Goal: Information Seeking & Learning: Learn about a topic

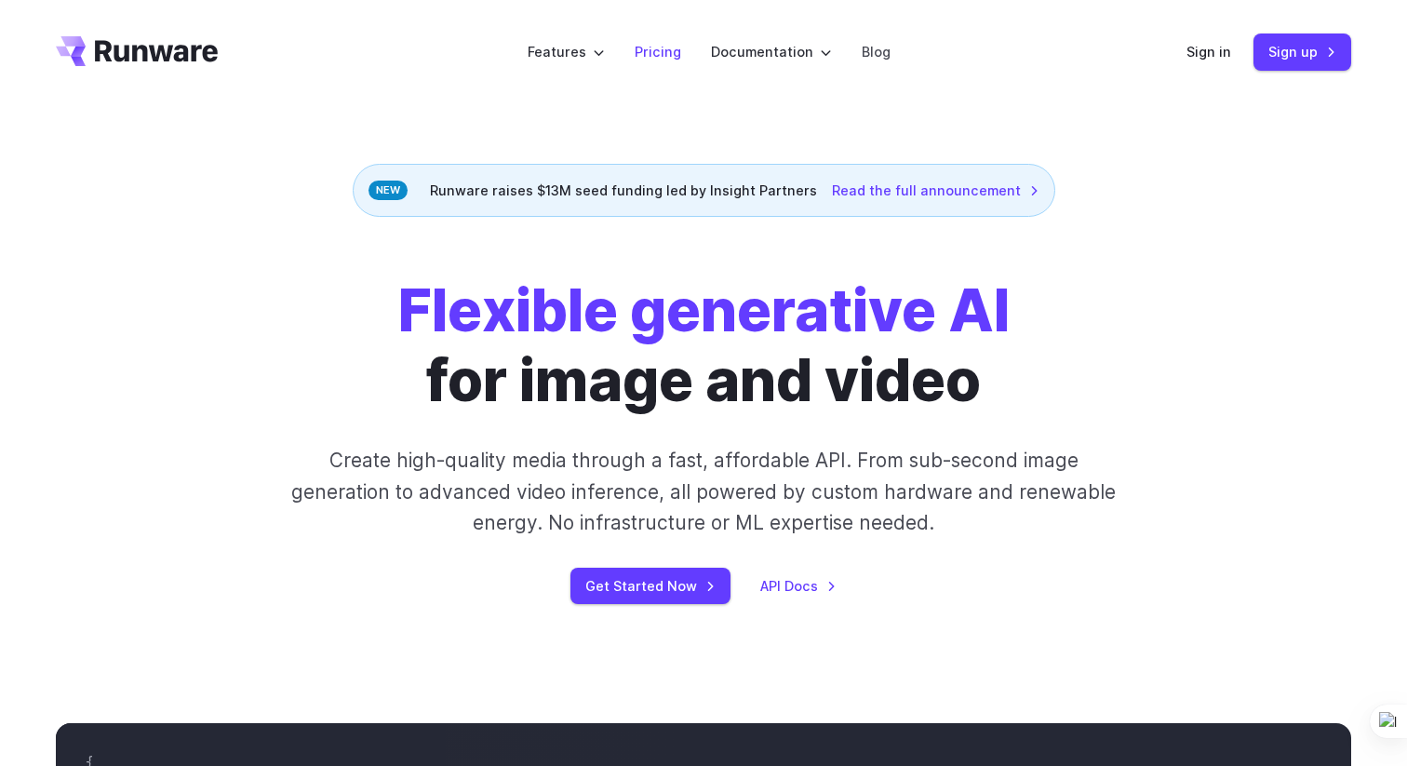
click at [659, 47] on link "Pricing" at bounding box center [658, 51] width 47 height 21
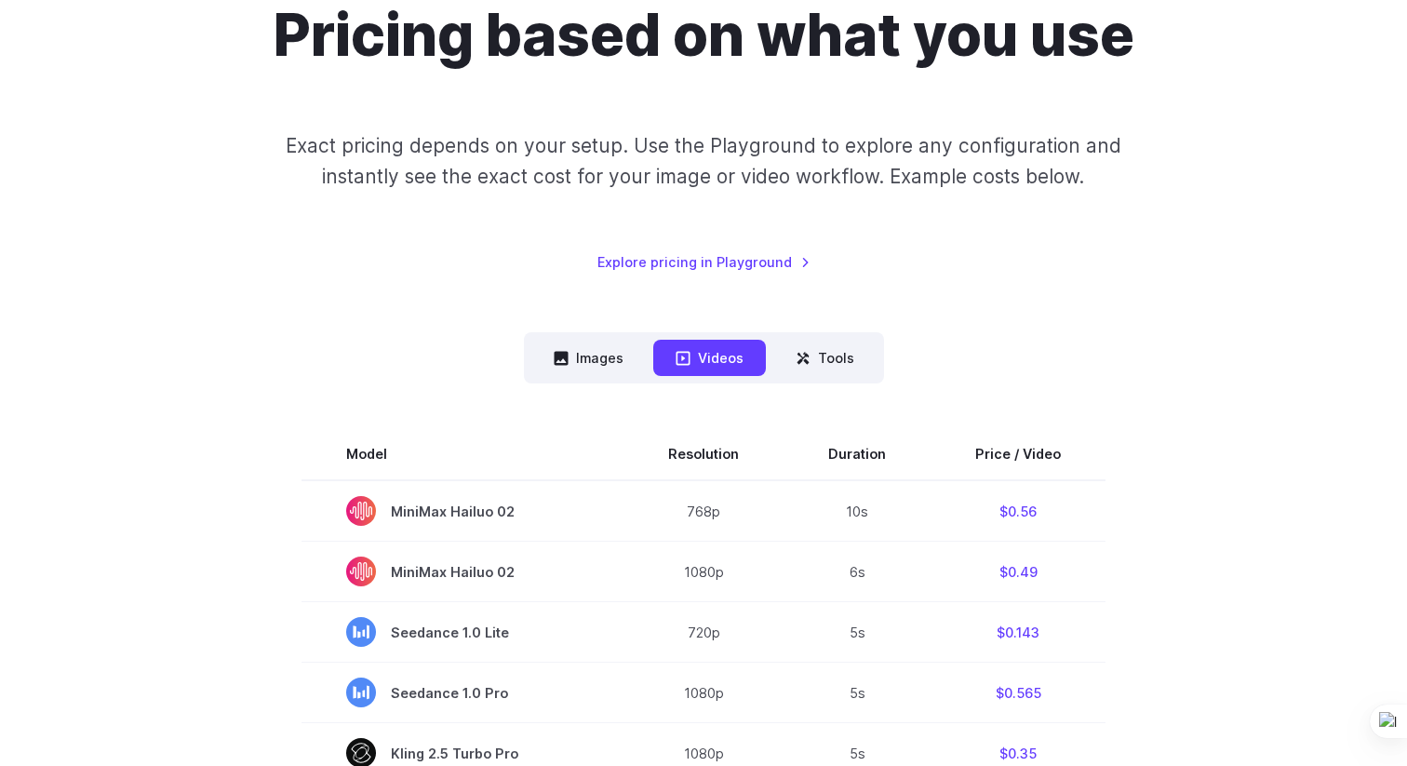
scroll to position [140, 0]
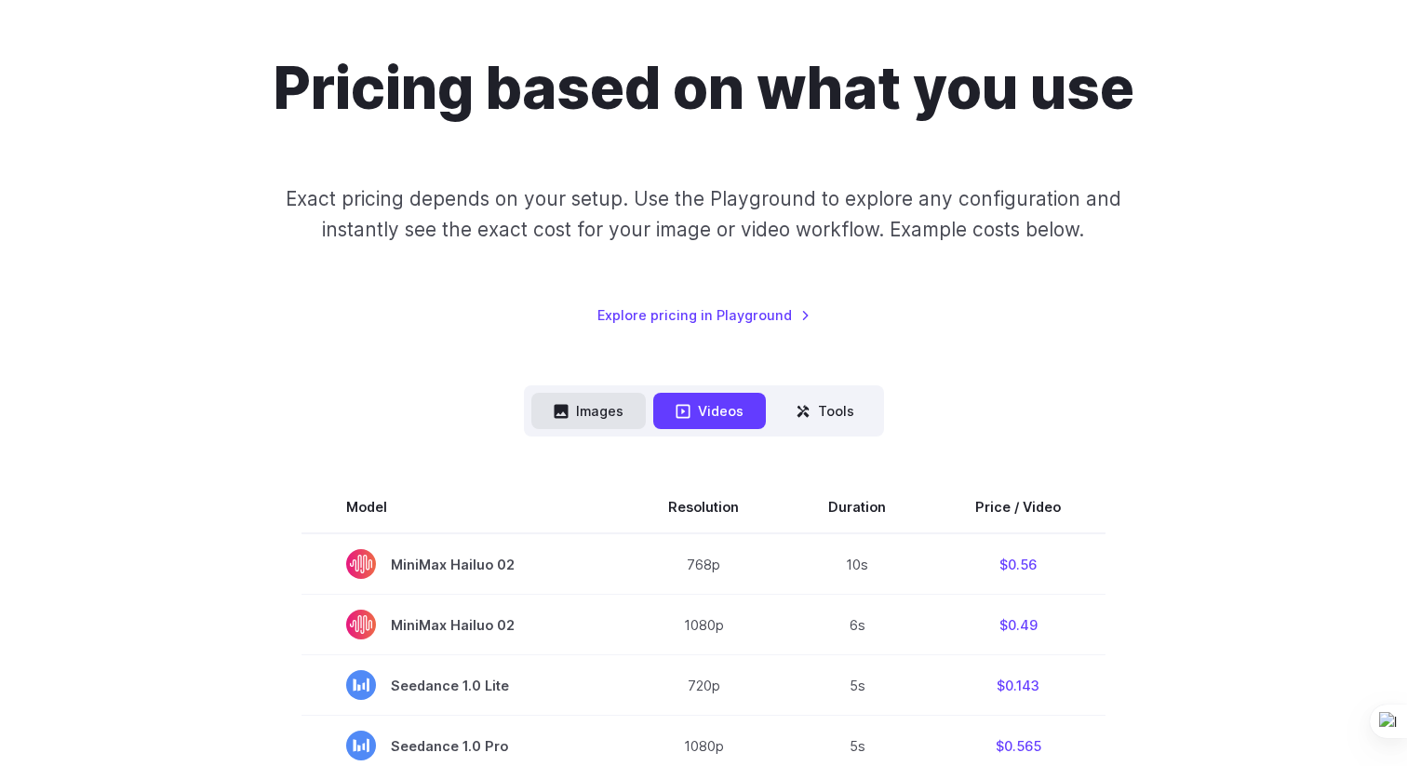
click at [605, 402] on button "Images" at bounding box center [588, 411] width 114 height 36
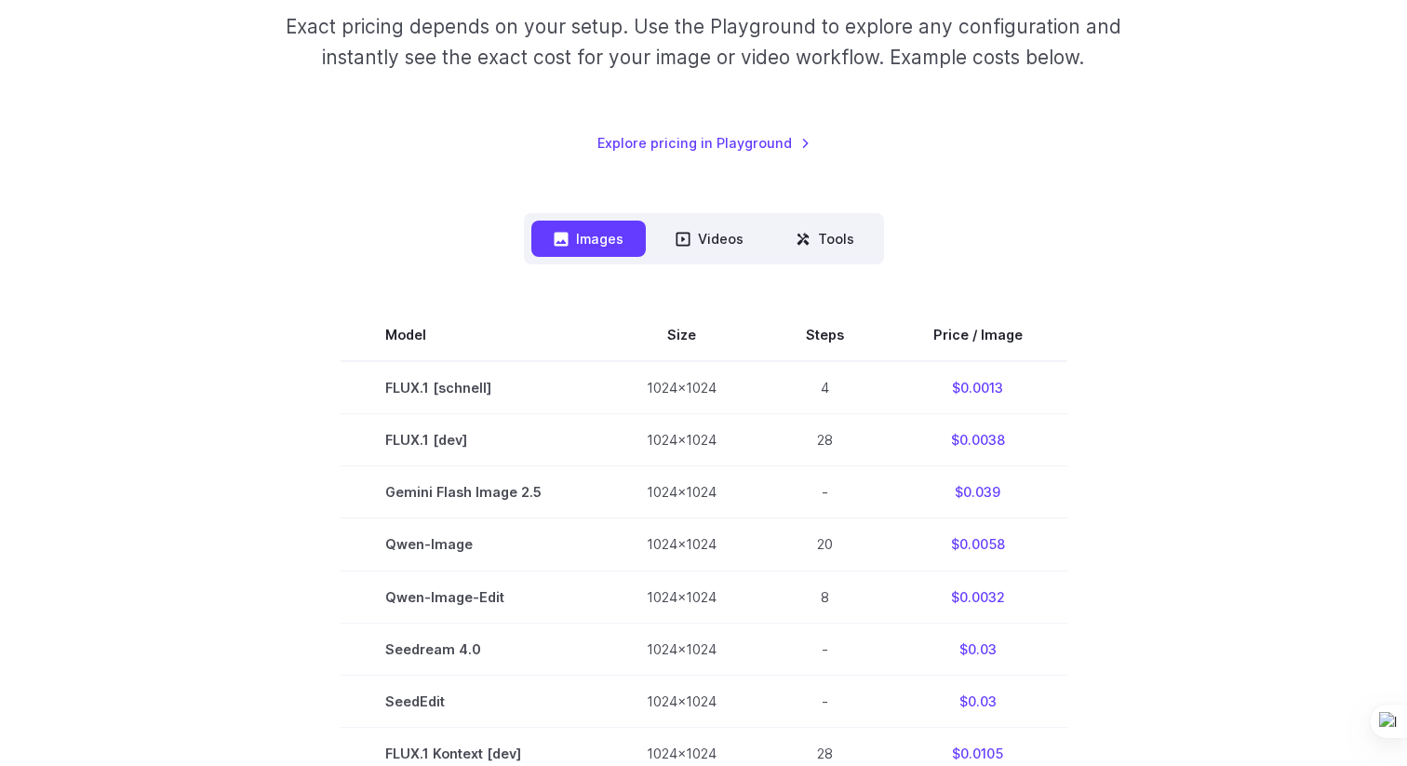
scroll to position [0, 0]
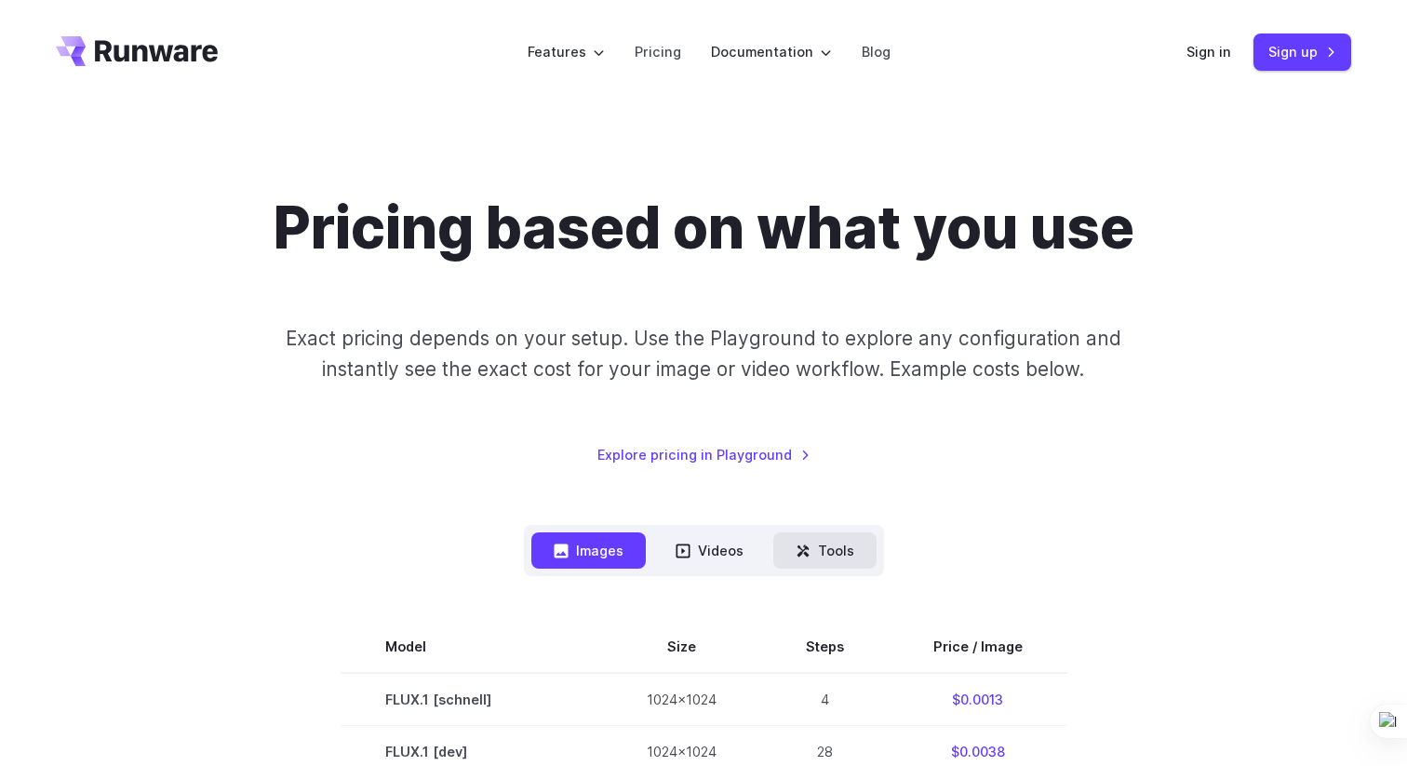
click at [838, 543] on button "Tools" at bounding box center [824, 550] width 103 height 36
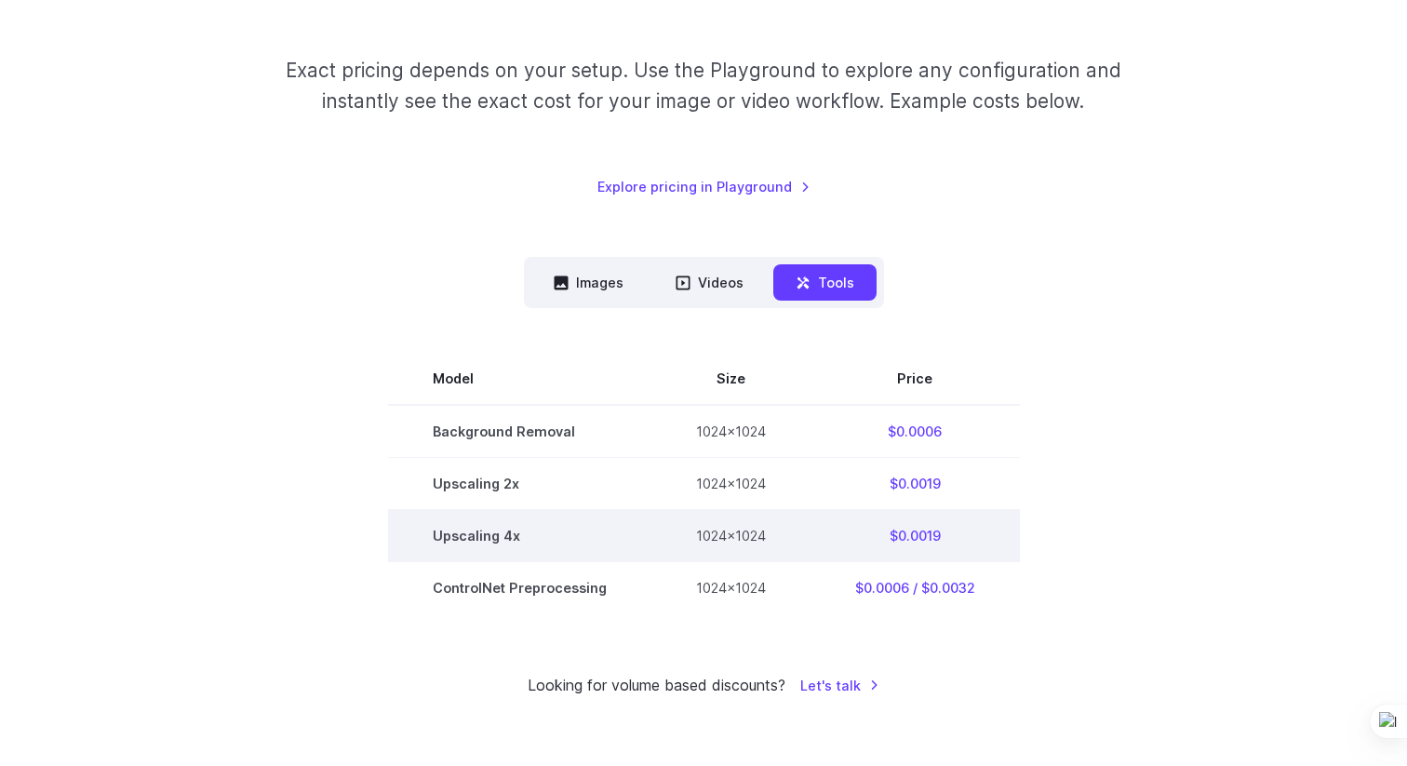
scroll to position [243, 0]
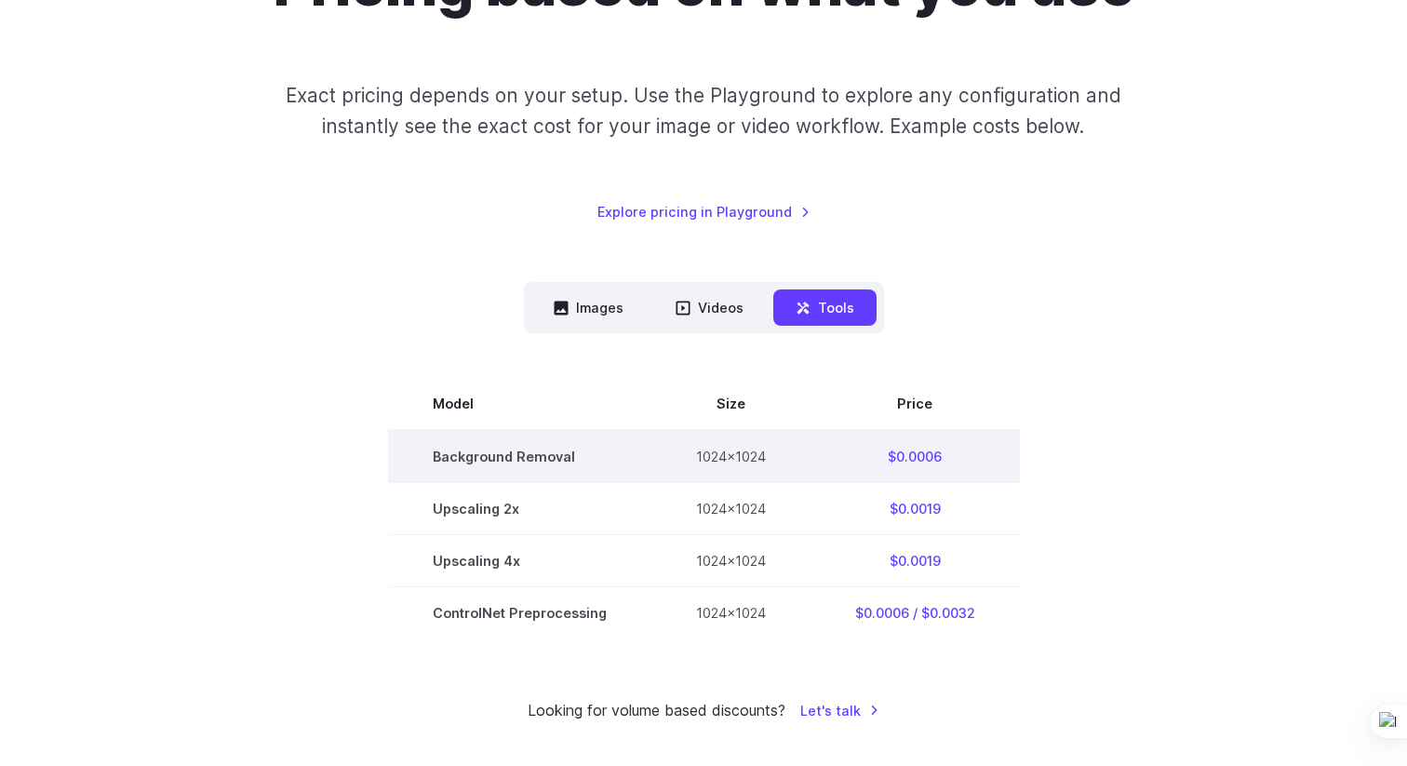
click at [749, 455] on td "1024x1024" at bounding box center [730, 456] width 159 height 53
click at [741, 453] on td "1024x1024" at bounding box center [730, 456] width 159 height 53
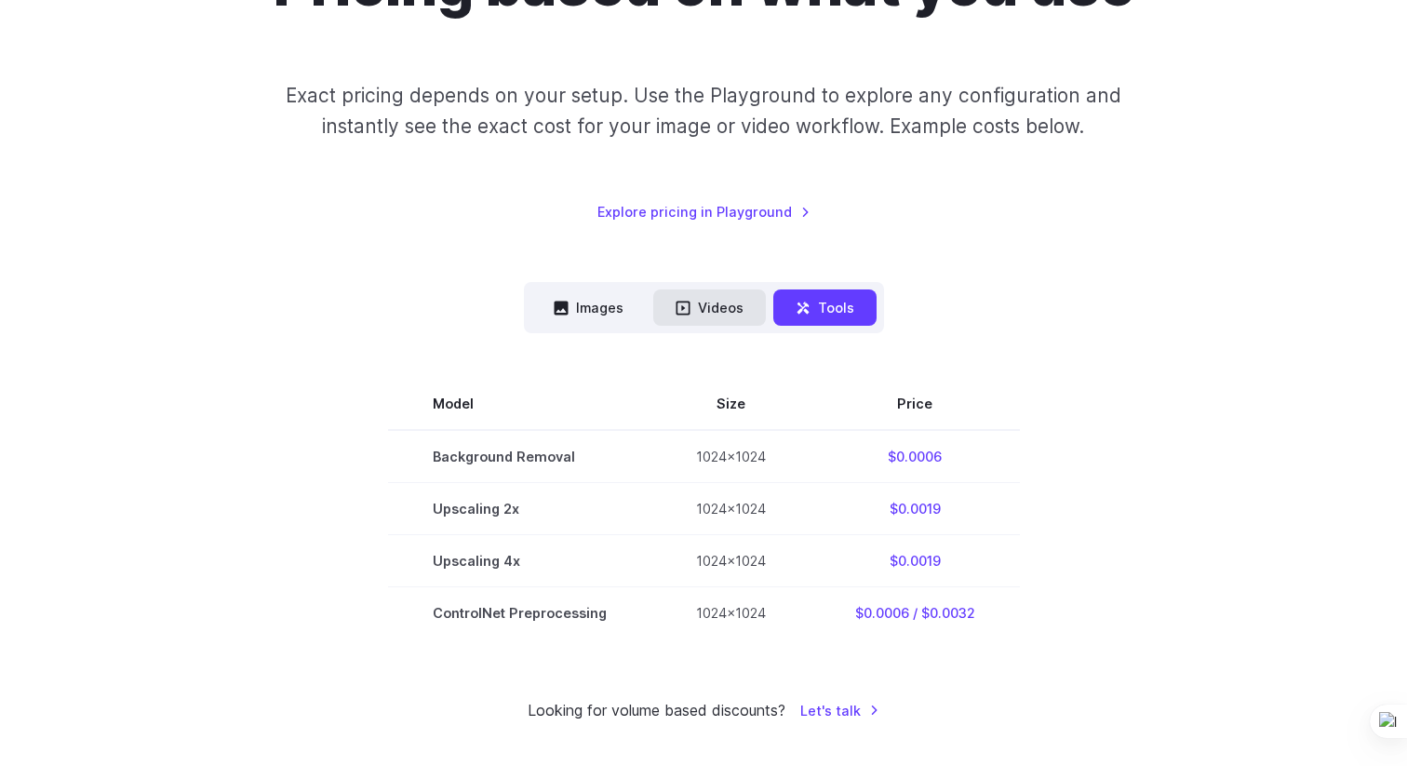
click at [721, 320] on button "Videos" at bounding box center [709, 307] width 113 height 36
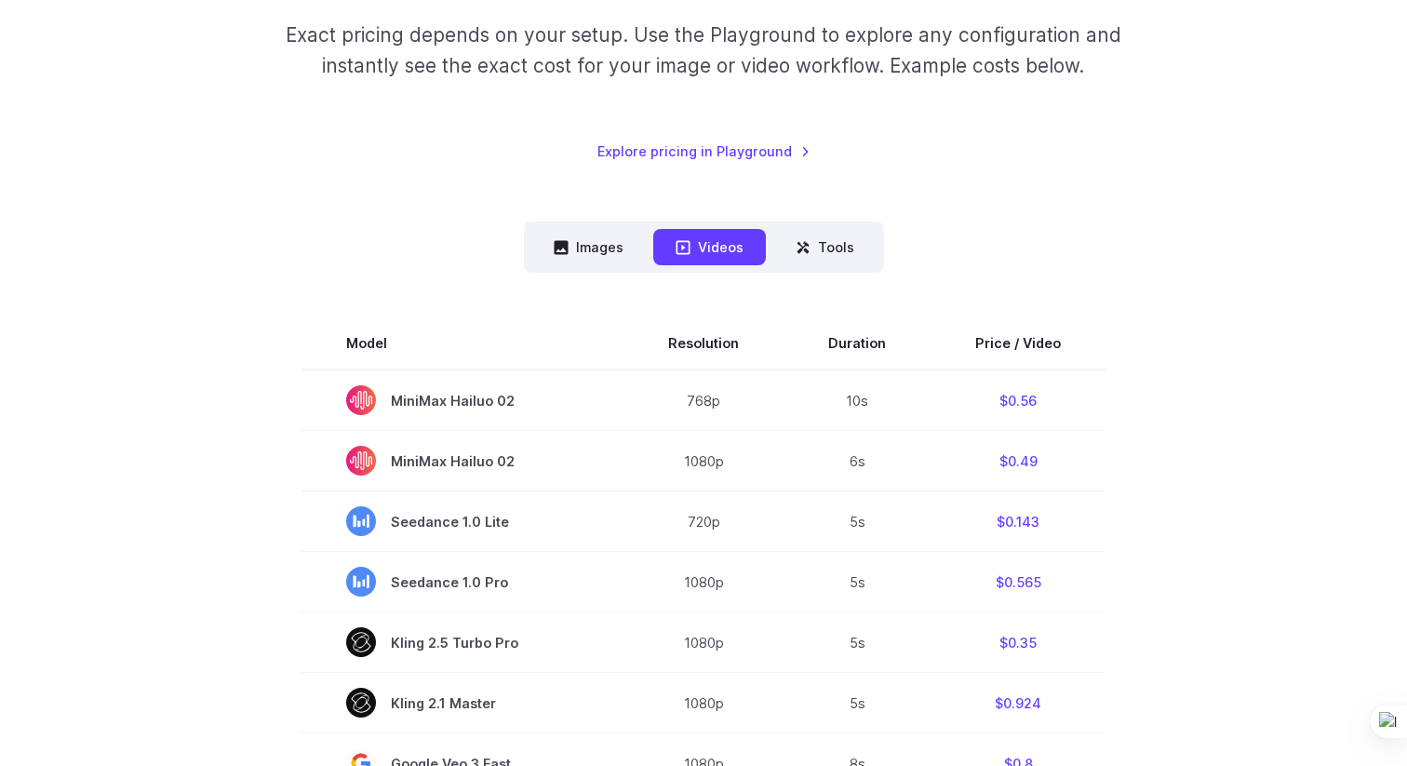
scroll to position [167, 0]
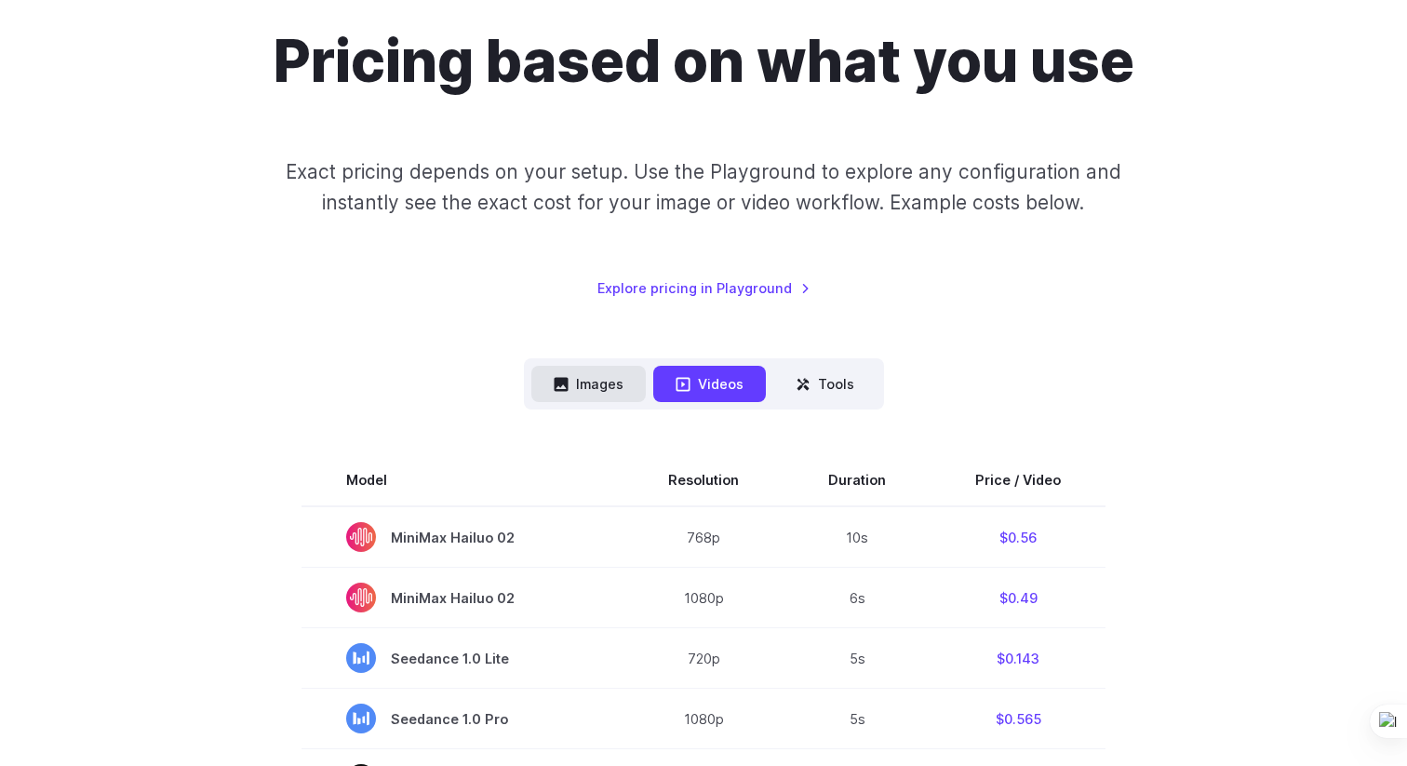
click at [585, 375] on button "Images" at bounding box center [588, 384] width 114 height 36
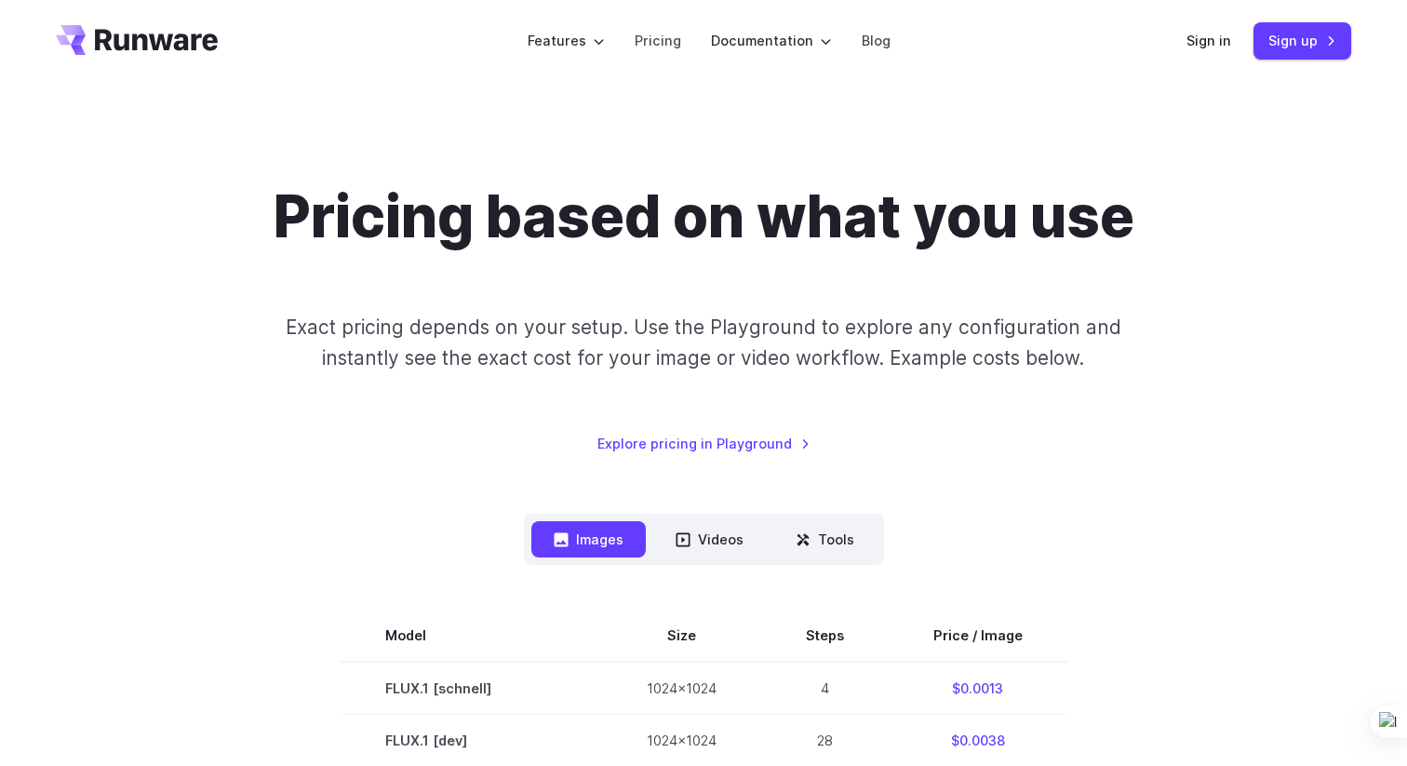
scroll to position [0, 0]
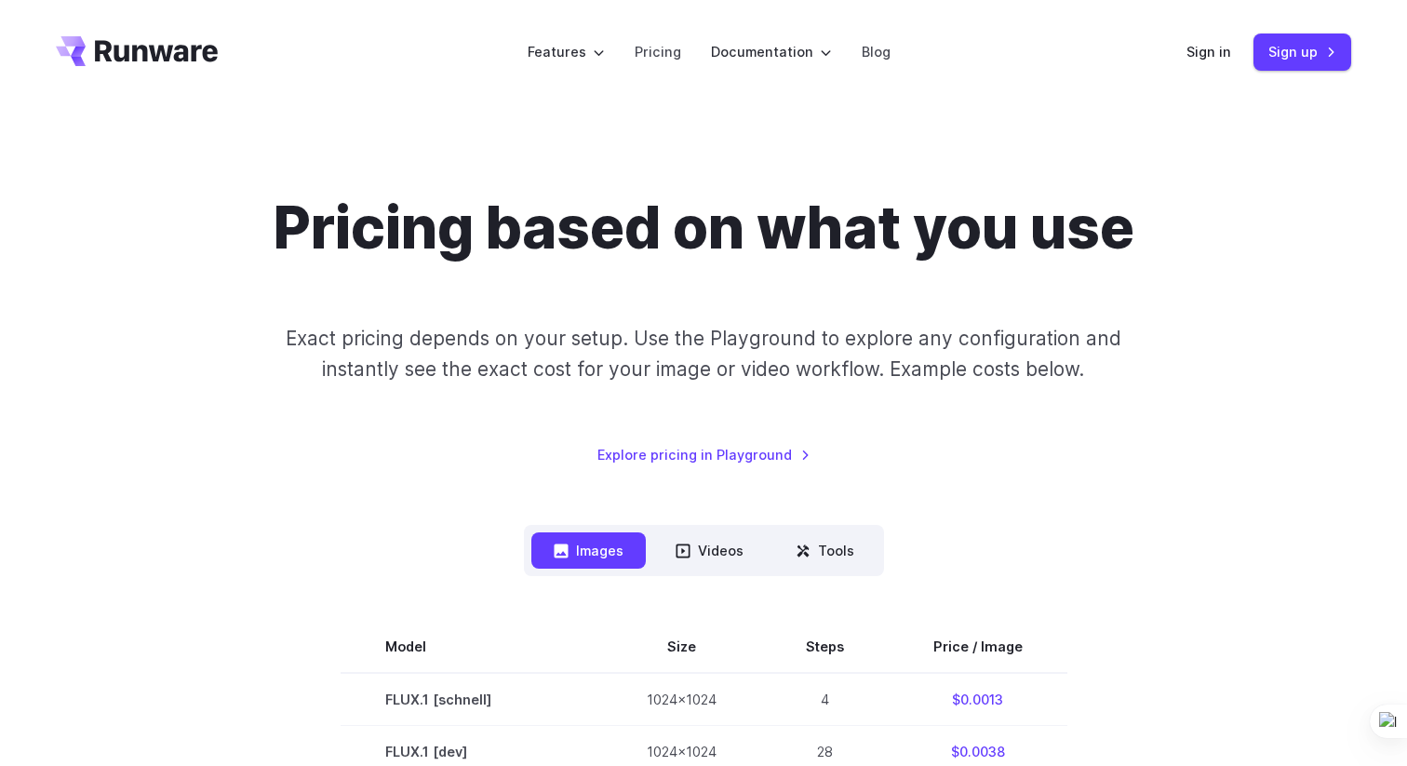
click at [430, 223] on h1 "Pricing based on what you use" at bounding box center [704, 229] width 861 height 70
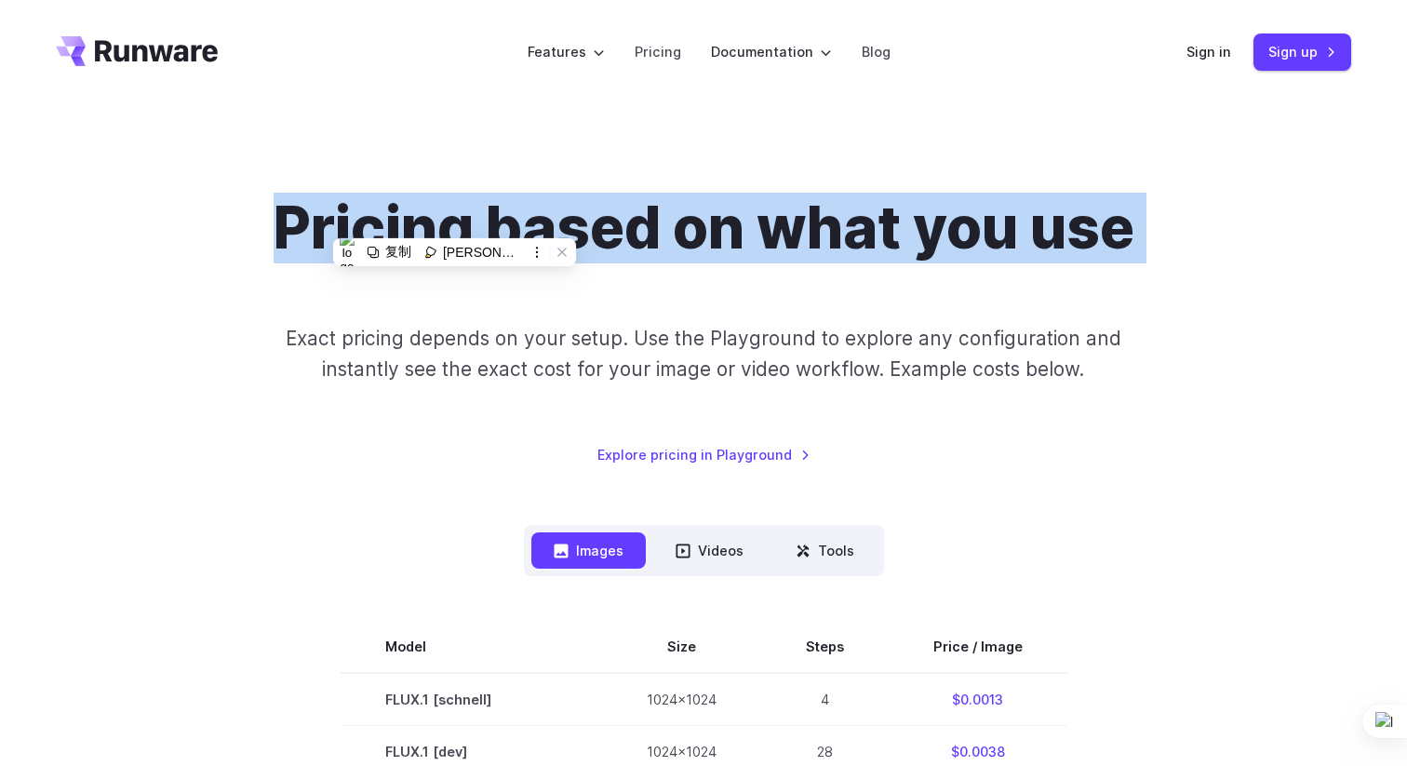
click at [430, 223] on h1 "Pricing based on what you use" at bounding box center [704, 229] width 861 height 70
click at [443, 247] on span "button" at bounding box center [443, 247] width 0 height 0
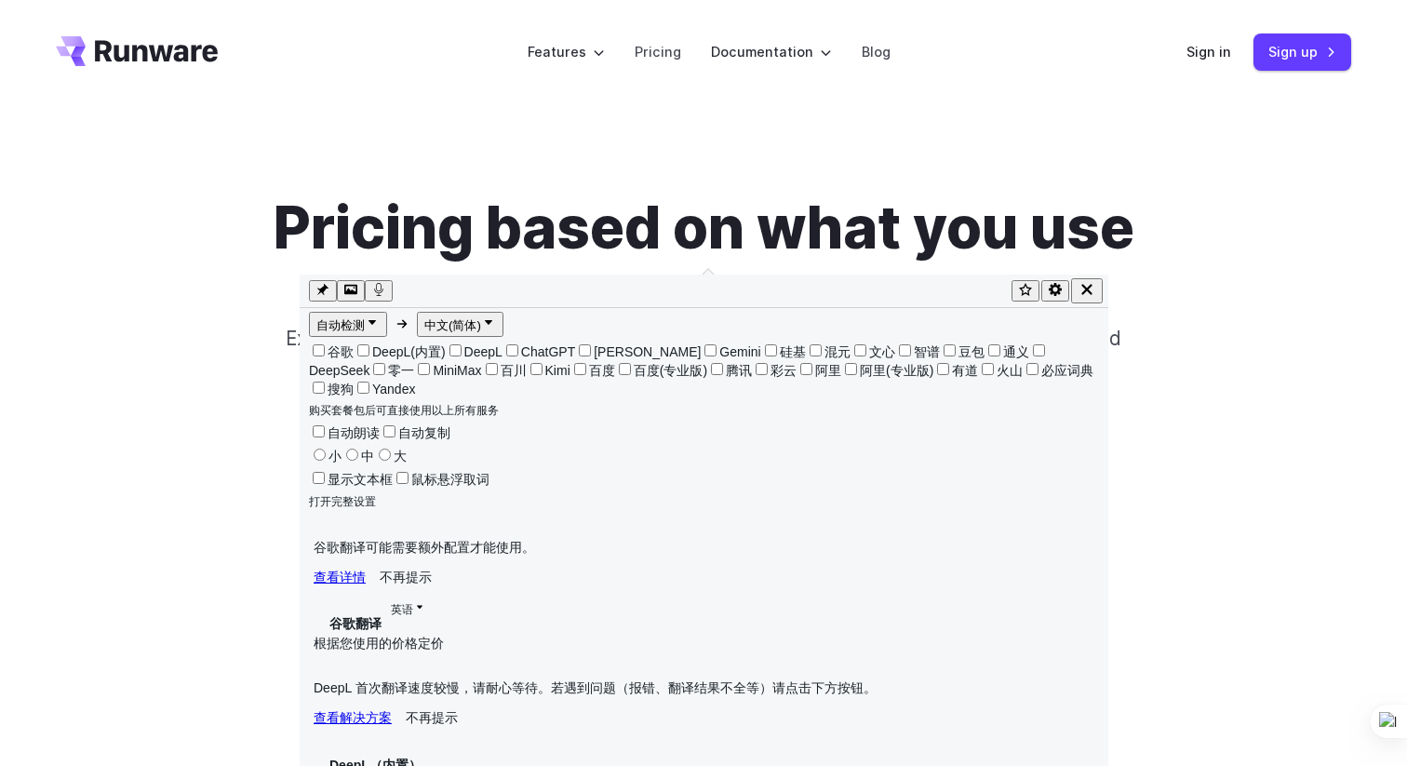
click at [264, 463] on div "Pricing based on what you use Exact pricing depends on your setup. Use the Play…" at bounding box center [704, 330] width 1296 height 272
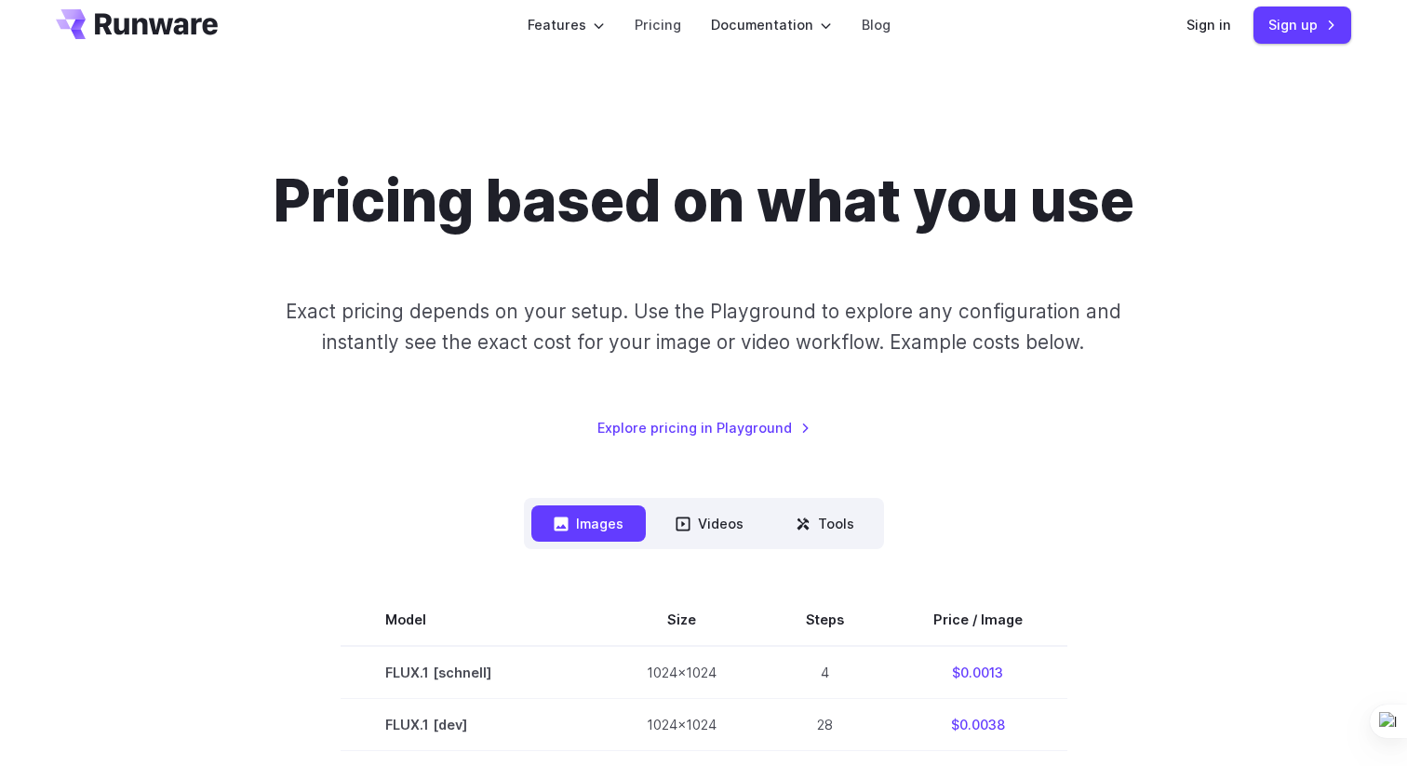
scroll to position [18, 0]
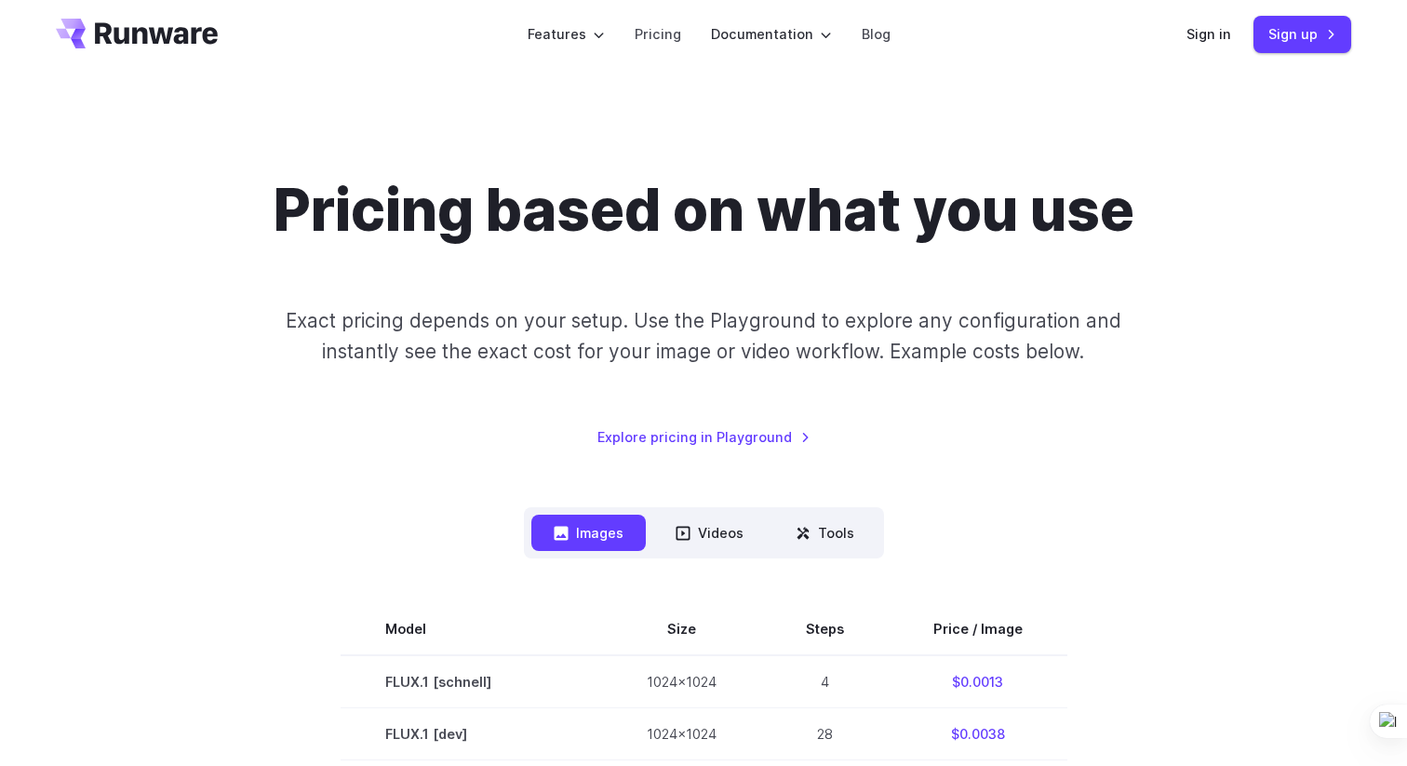
click at [490, 319] on p "Exact pricing depends on your setup. Use the Playground to explore any configur…" at bounding box center [703, 336] width 906 height 62
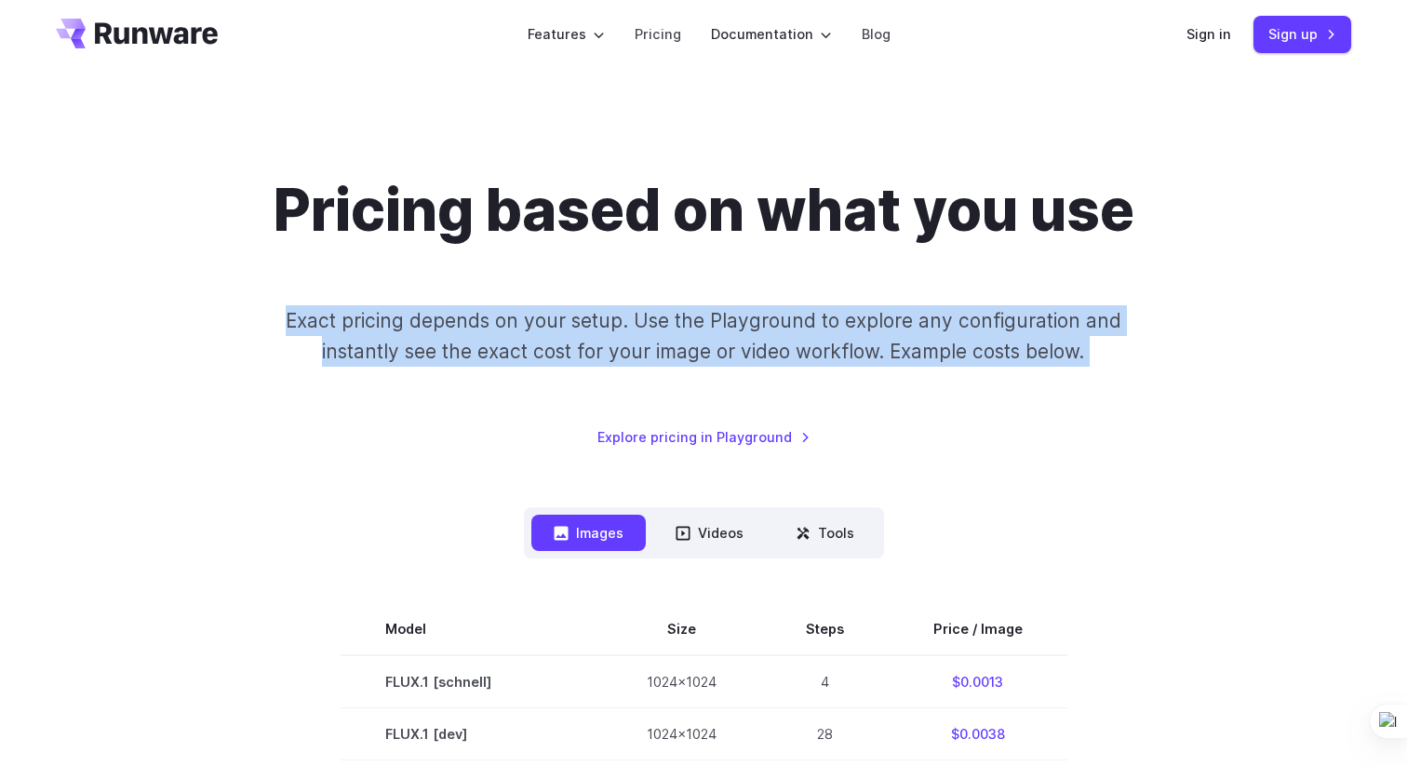
click at [490, 319] on p "Exact pricing depends on your setup. Use the Playground to explore any configur…" at bounding box center [703, 336] width 906 height 62
click at [503, 342] on span "button" at bounding box center [503, 342] width 0 height 0
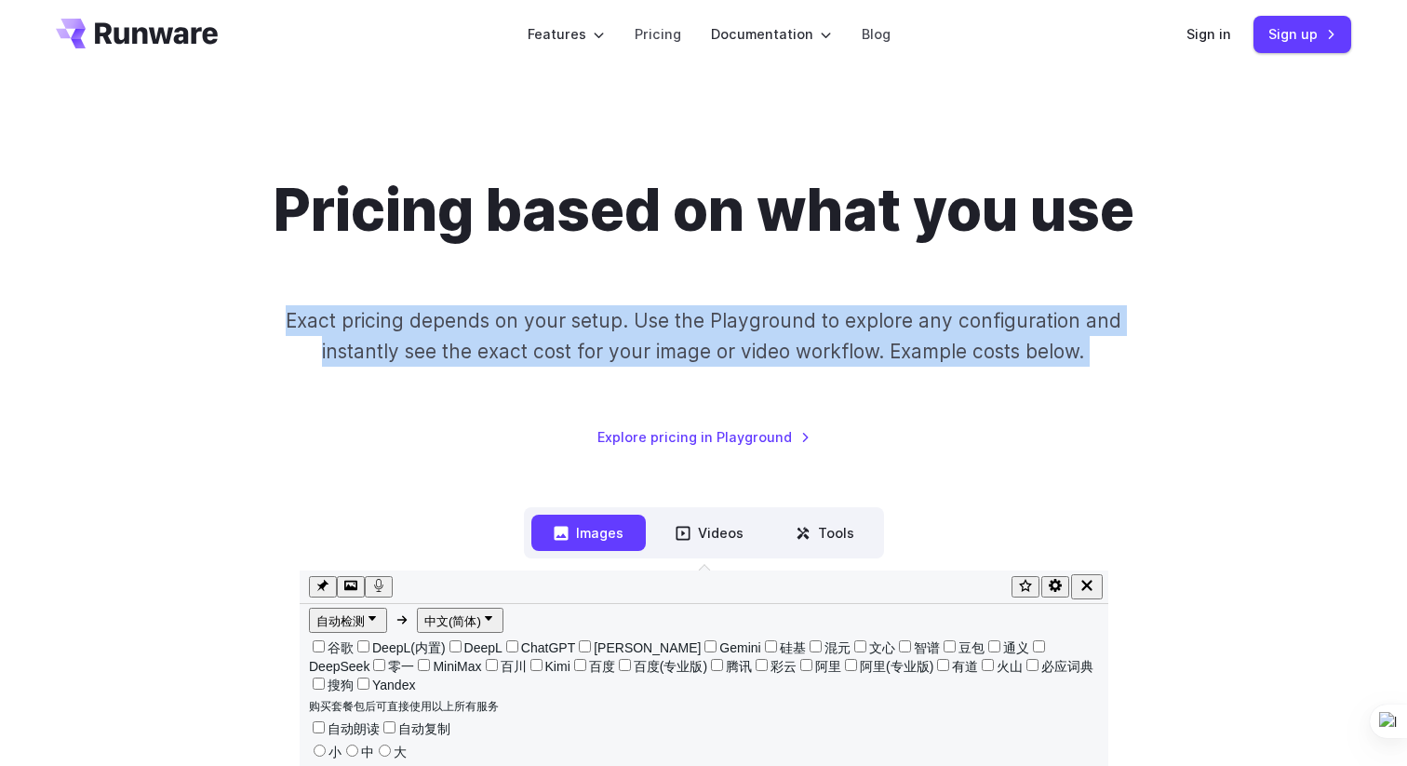
click at [482, 358] on p "Exact pricing depends on your setup. Use the Playground to explore any configur…" at bounding box center [703, 336] width 906 height 62
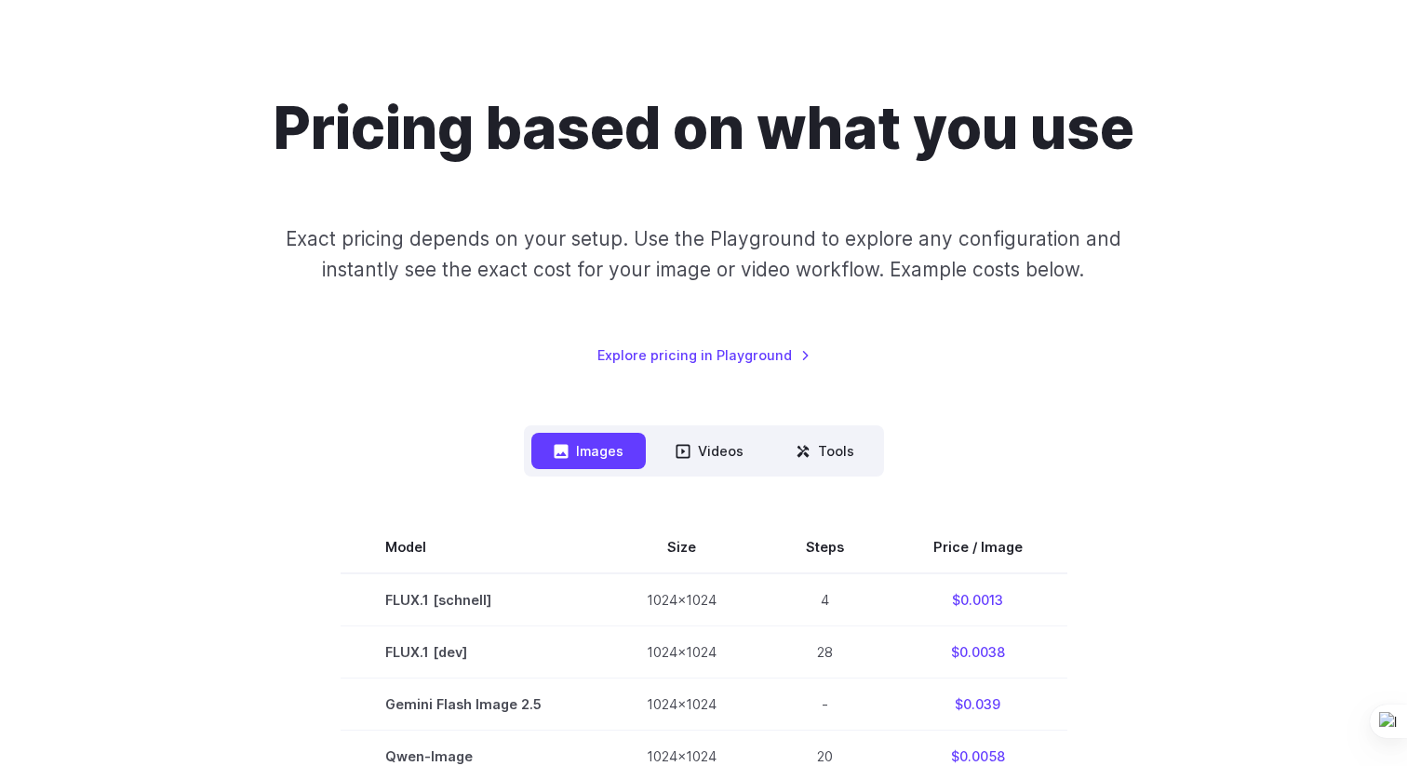
scroll to position [115, 0]
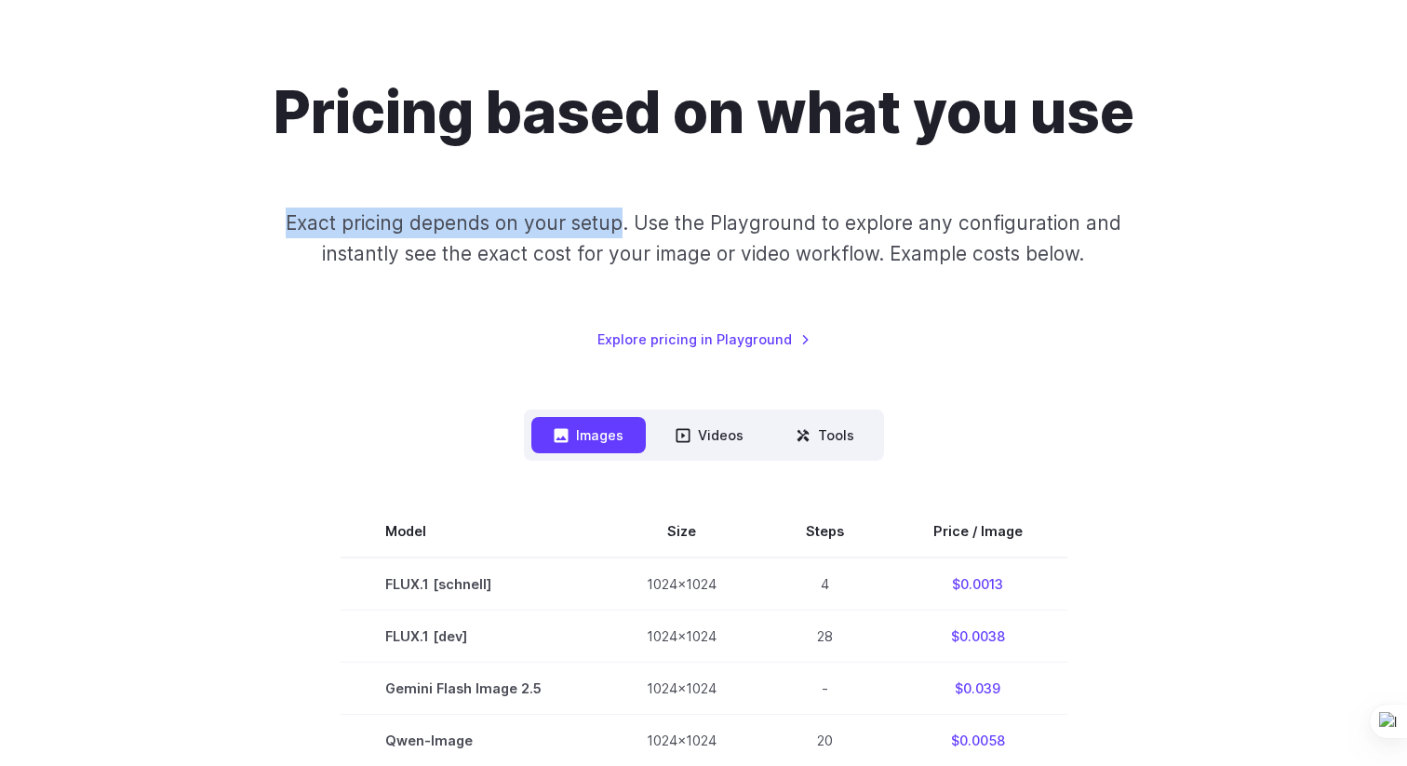
drag, startPoint x: 625, startPoint y: 222, endPoint x: 270, endPoint y: 221, distance: 355.5
click at [270, 221] on p "Exact pricing depends on your setup. Use the Playground to explore any configur…" at bounding box center [703, 239] width 906 height 62
click at [284, 244] on span "button" at bounding box center [284, 244] width 0 height 0
click at [517, 210] on p "Exact pricing depends on your setup. Use the Playground to explore any configur…" at bounding box center [703, 239] width 906 height 62
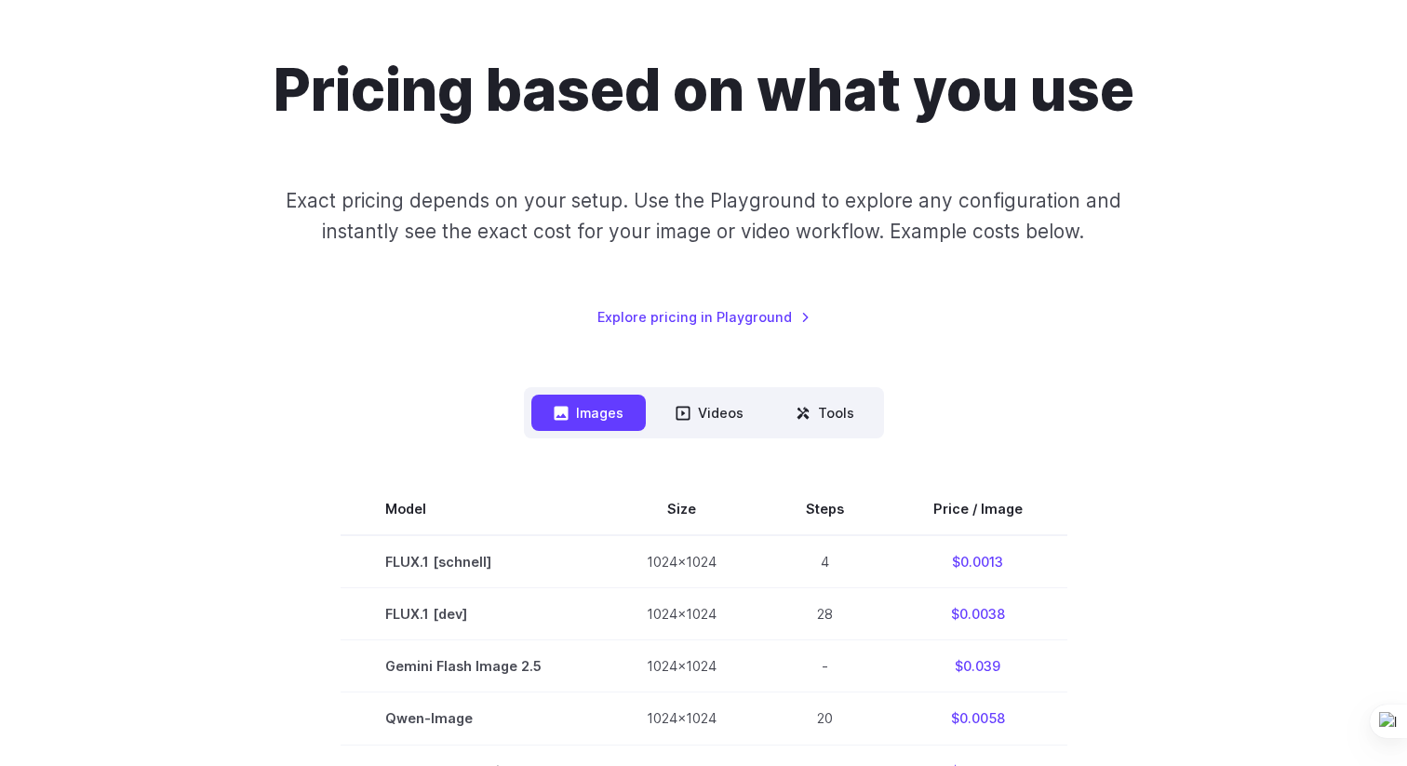
scroll to position [136, 0]
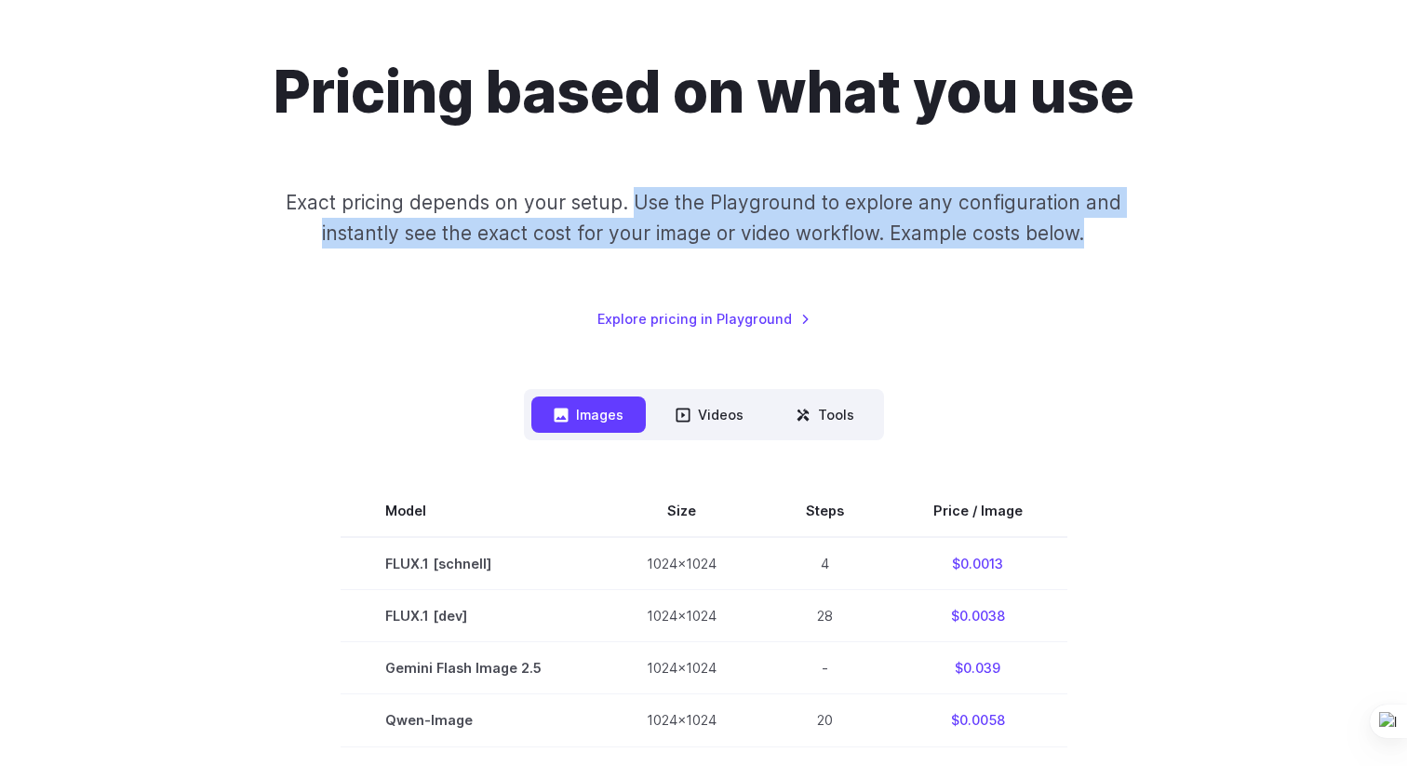
drag, startPoint x: 639, startPoint y: 203, endPoint x: 1087, endPoint y: 243, distance: 449.4
click at [1087, 243] on p "Exact pricing depends on your setup. Use the Playground to explore any configur…" at bounding box center [703, 218] width 906 height 62
click at [1101, 265] on span "button" at bounding box center [1101, 265] width 0 height 0
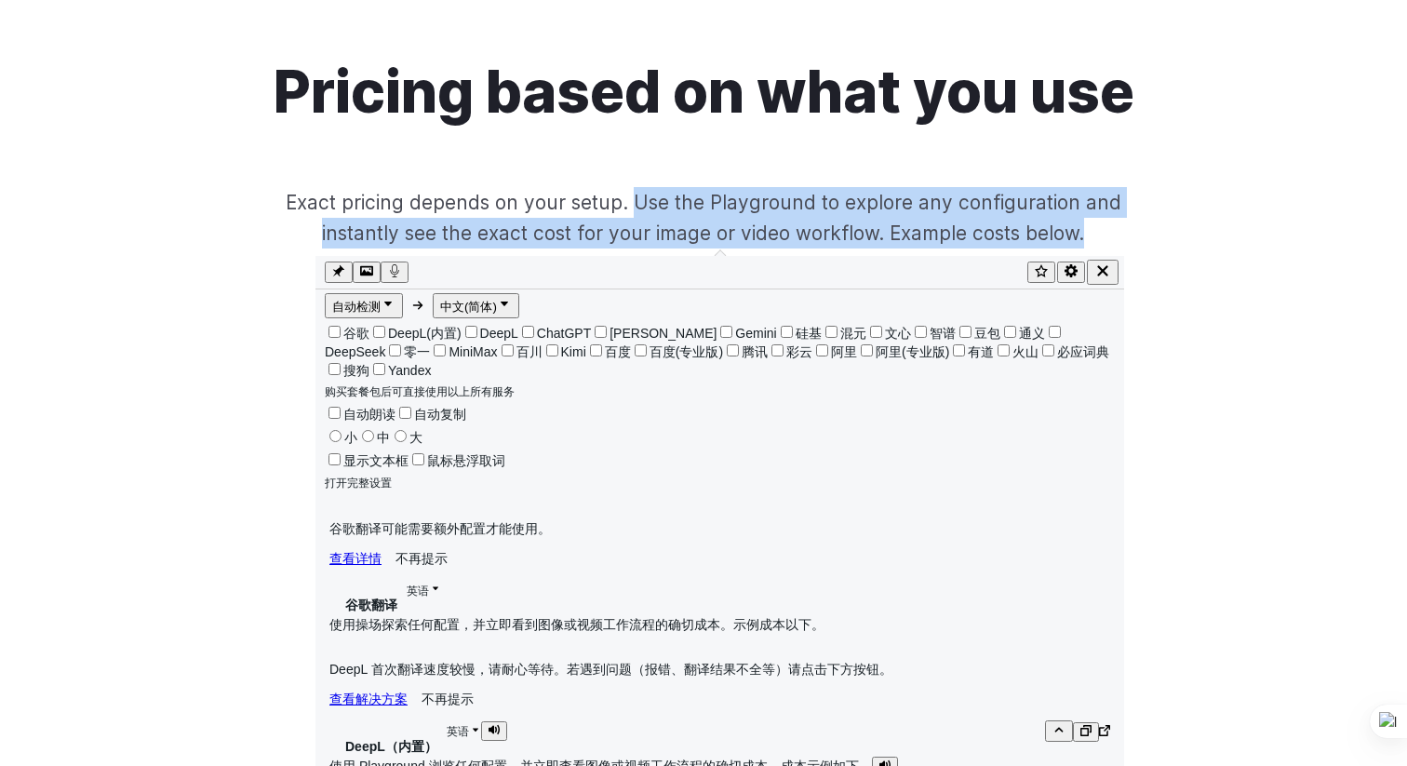
scroll to position [17, 0]
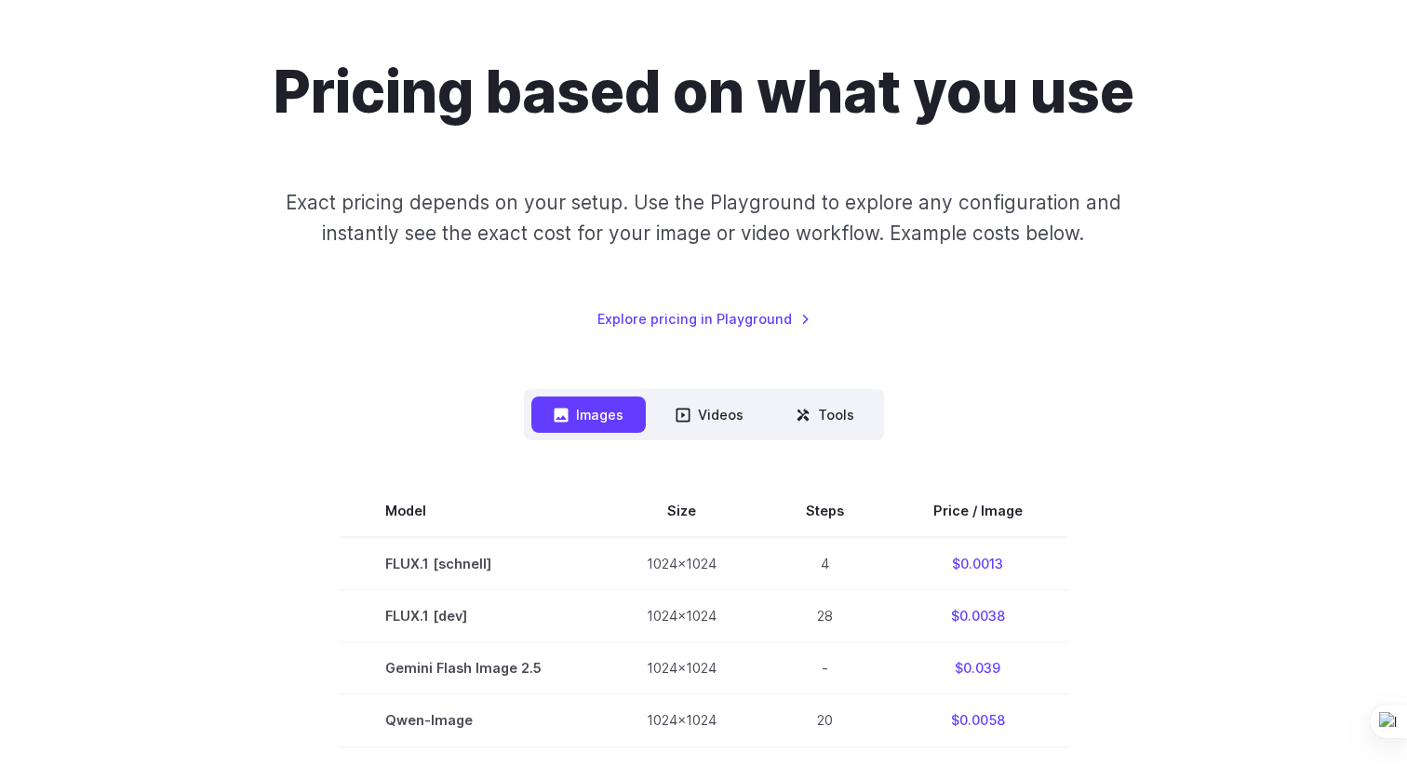
click at [649, 232] on p "Exact pricing depends on your setup. Use the Playground to explore any configur…" at bounding box center [703, 218] width 906 height 62
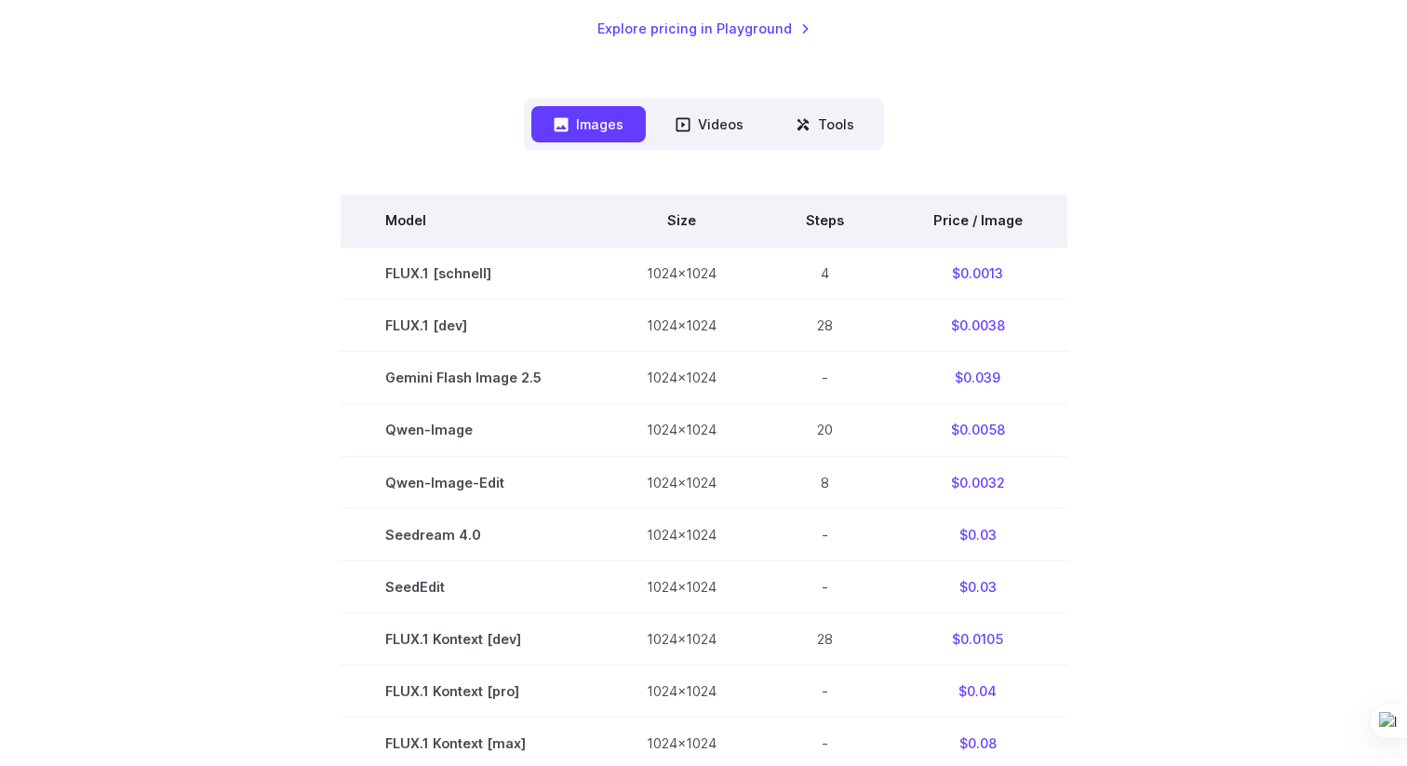
scroll to position [427, 0]
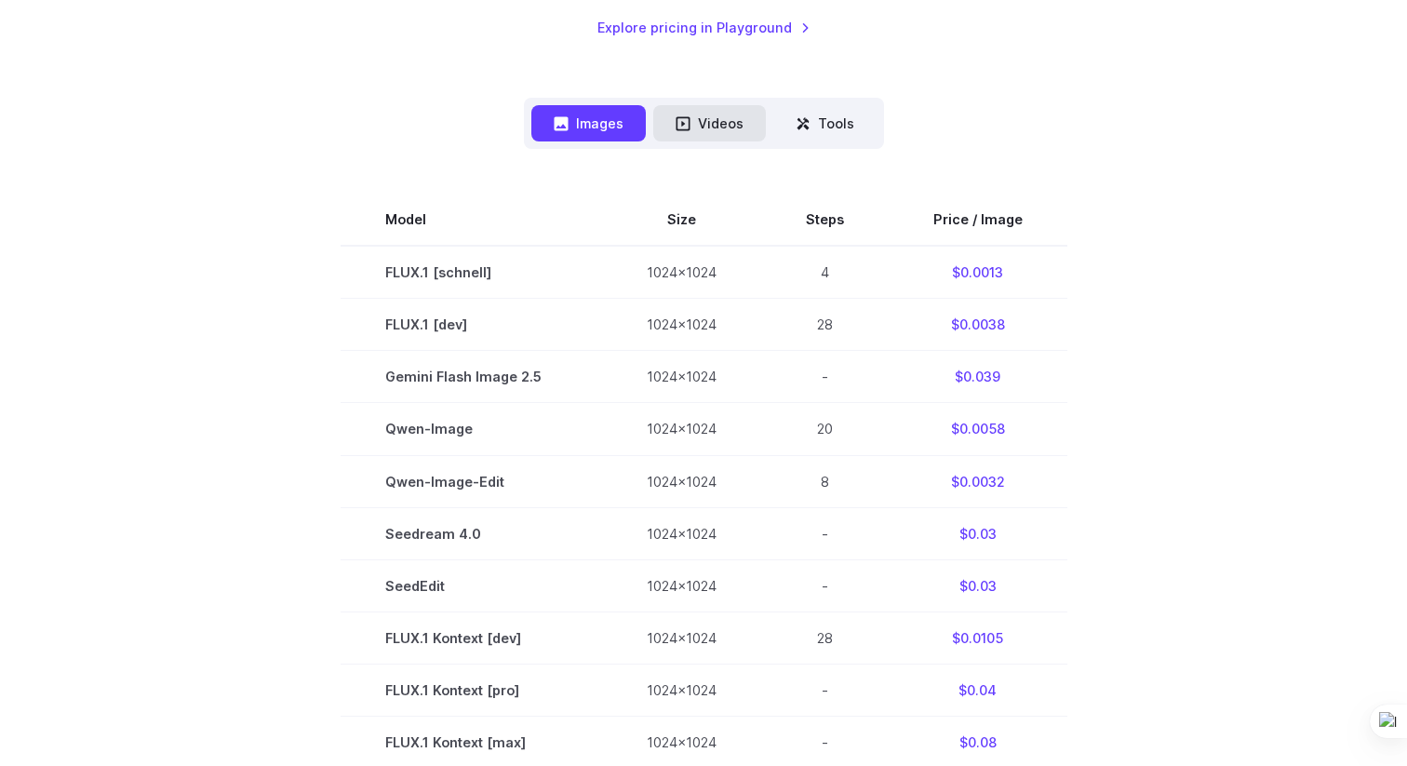
click at [732, 125] on button "Videos" at bounding box center [709, 123] width 113 height 36
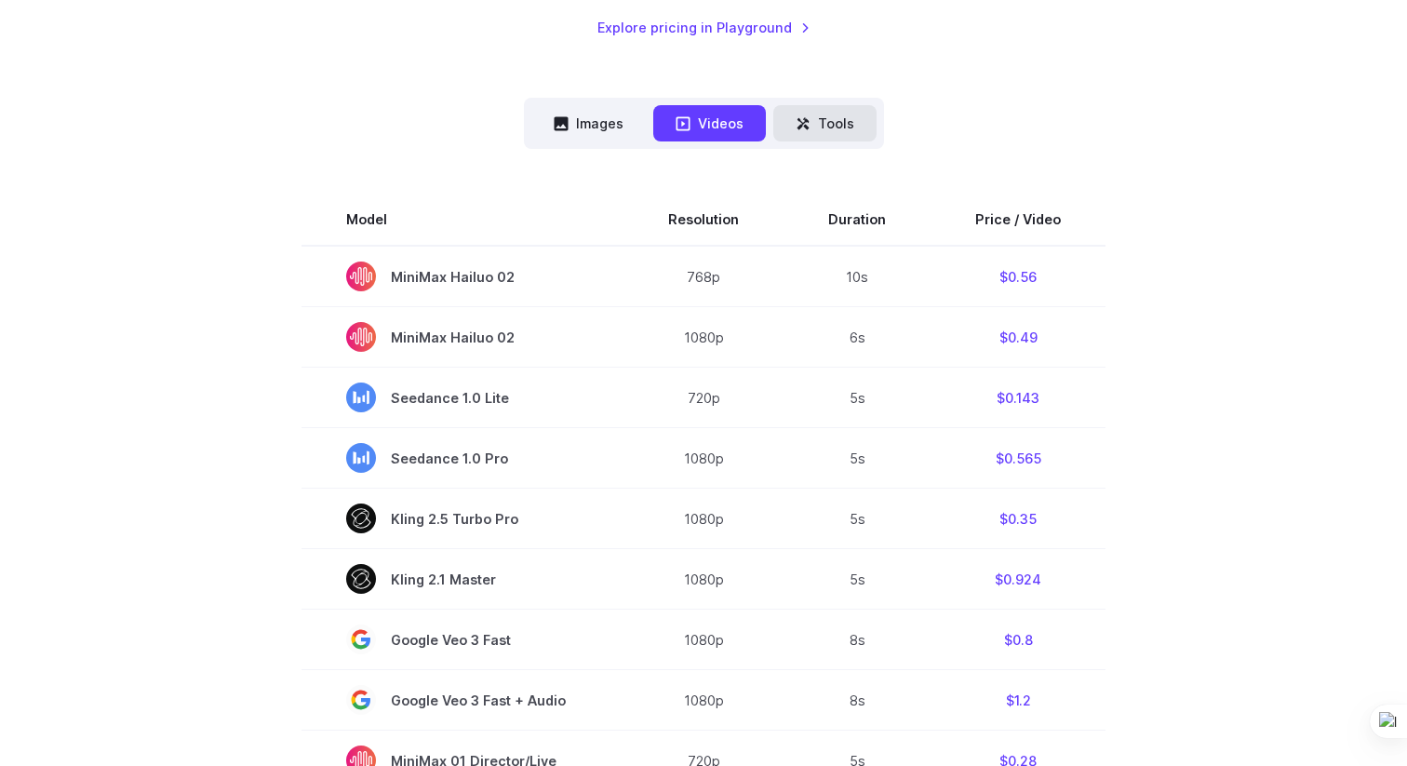
click at [831, 121] on button "Tools" at bounding box center [824, 123] width 103 height 36
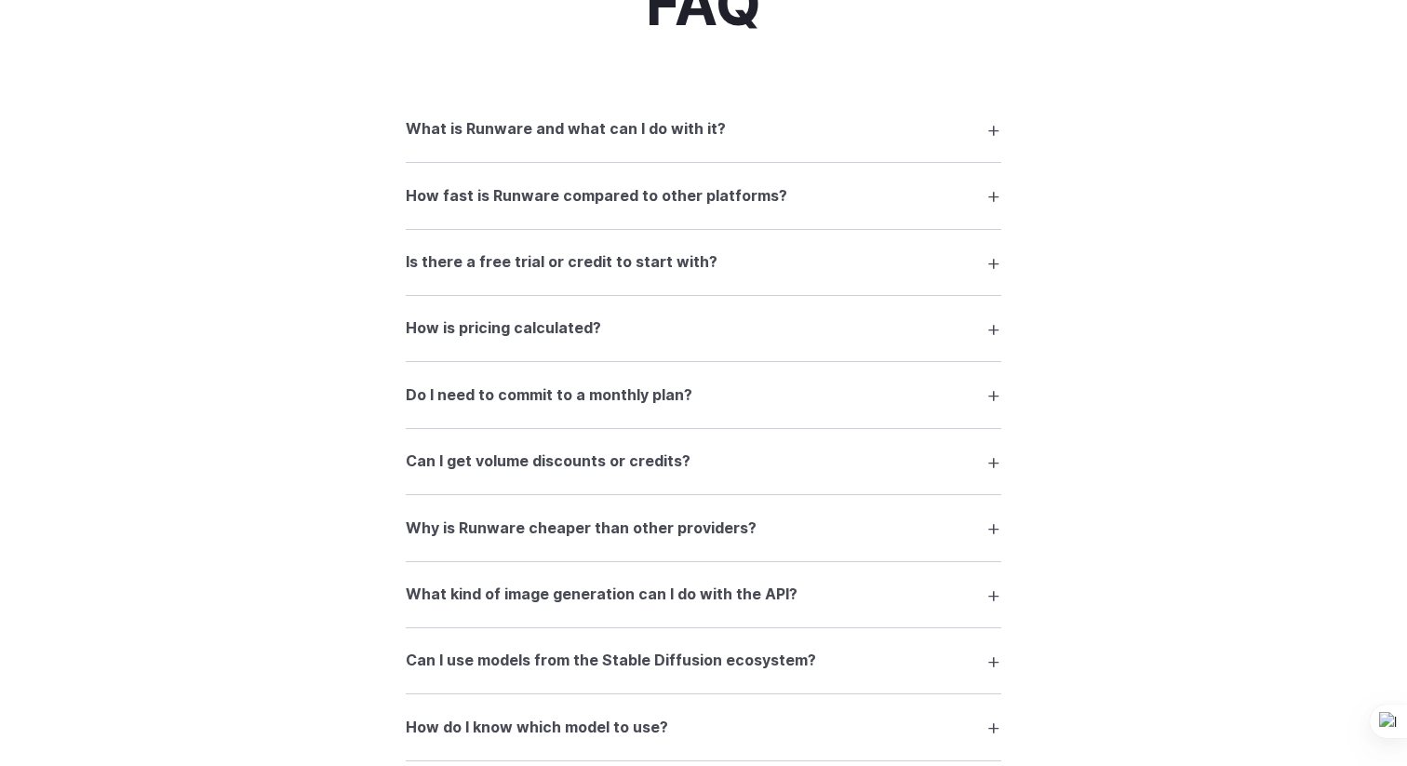
scroll to position [1514, 0]
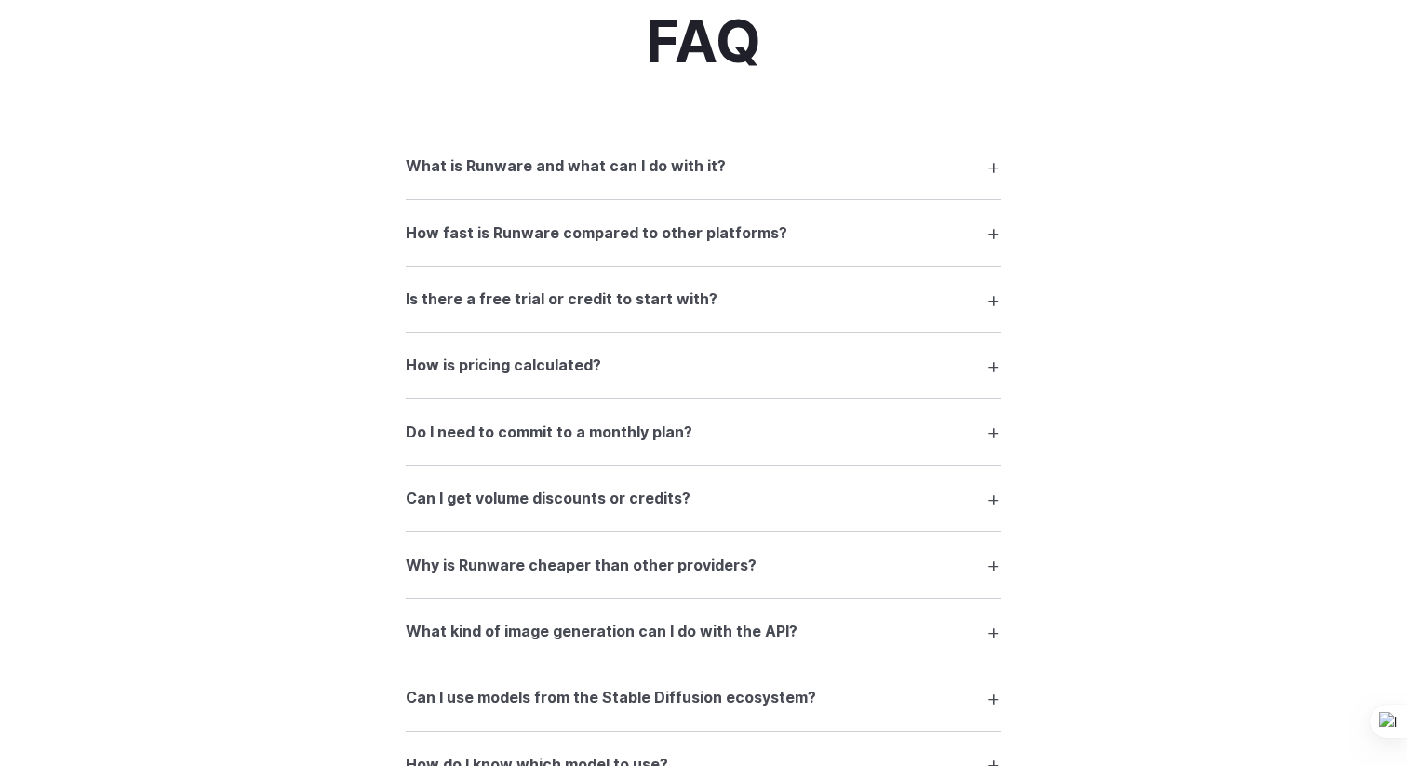
click at [573, 360] on h3 "How is pricing calculated?" at bounding box center [503, 366] width 195 height 24
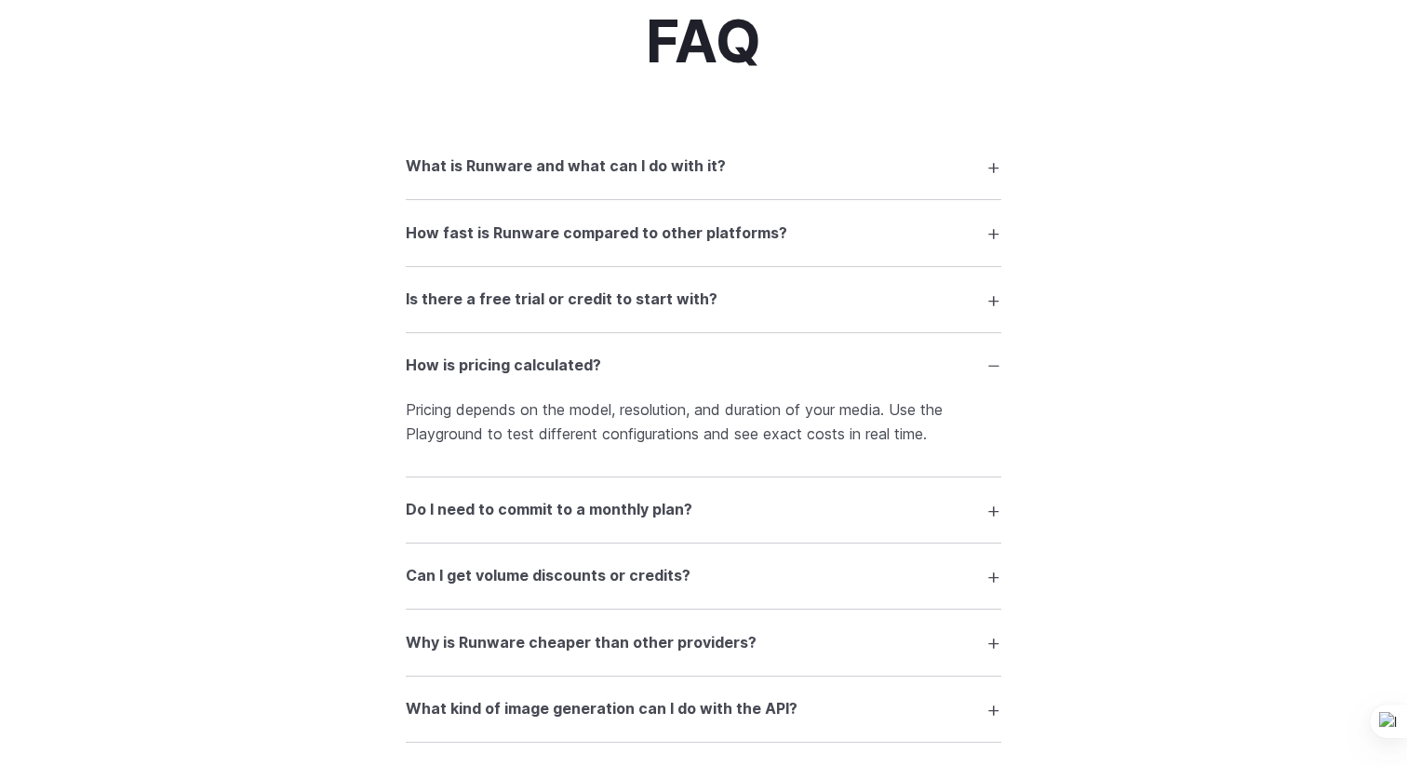
click at [544, 416] on p "Pricing depends on the model, resolution, and duration of your media. Use the P…" at bounding box center [704, 421] width 596 height 47
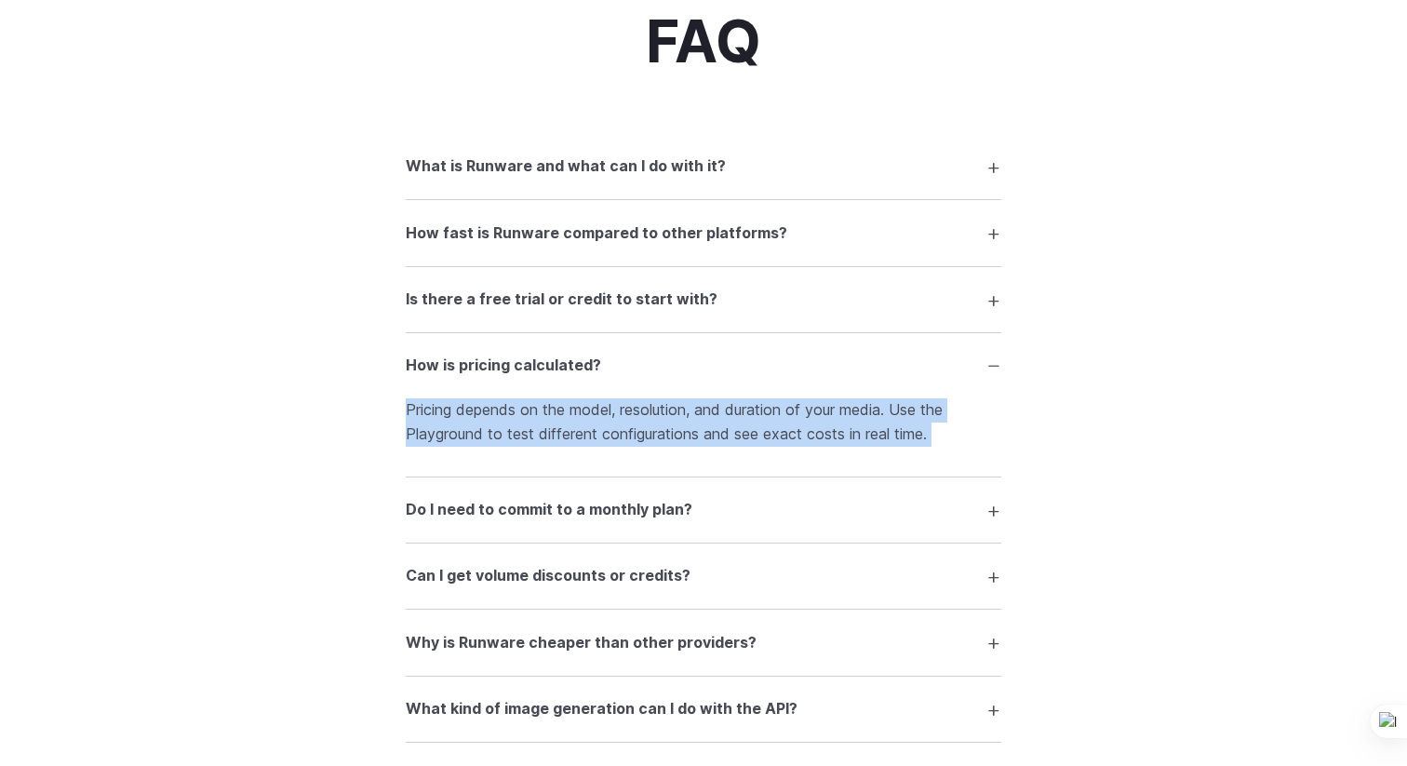
click at [544, 416] on p "Pricing depends on the model, resolution, and duration of your media. Use the P…" at bounding box center [704, 421] width 596 height 47
click at [558, 439] on span "button" at bounding box center [558, 439] width 0 height 0
click at [570, 417] on p "Pricing depends on the model, resolution, and duration of your media. Use the P…" at bounding box center [704, 421] width 596 height 47
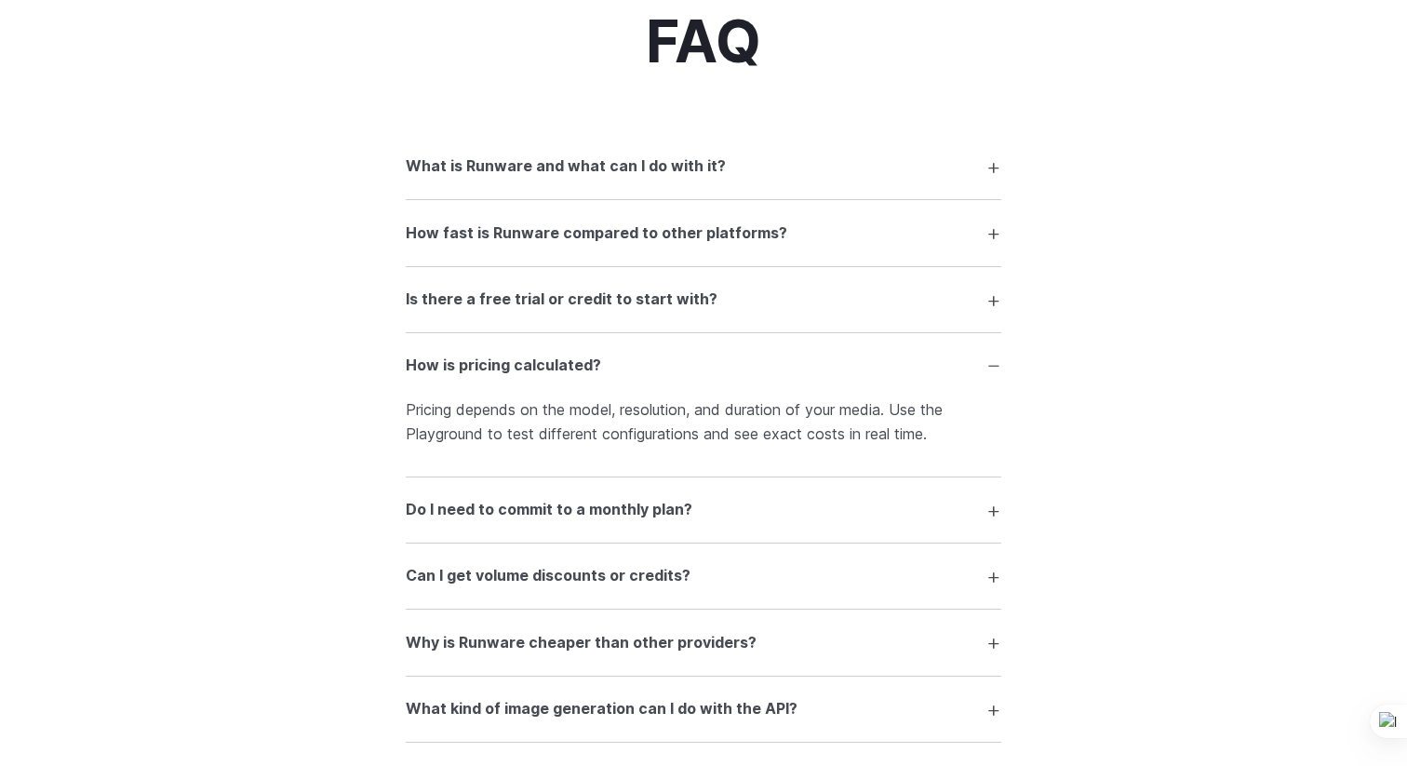
click at [596, 409] on p "Pricing depends on the model, resolution, and duration of your media. Use the P…" at bounding box center [704, 421] width 596 height 47
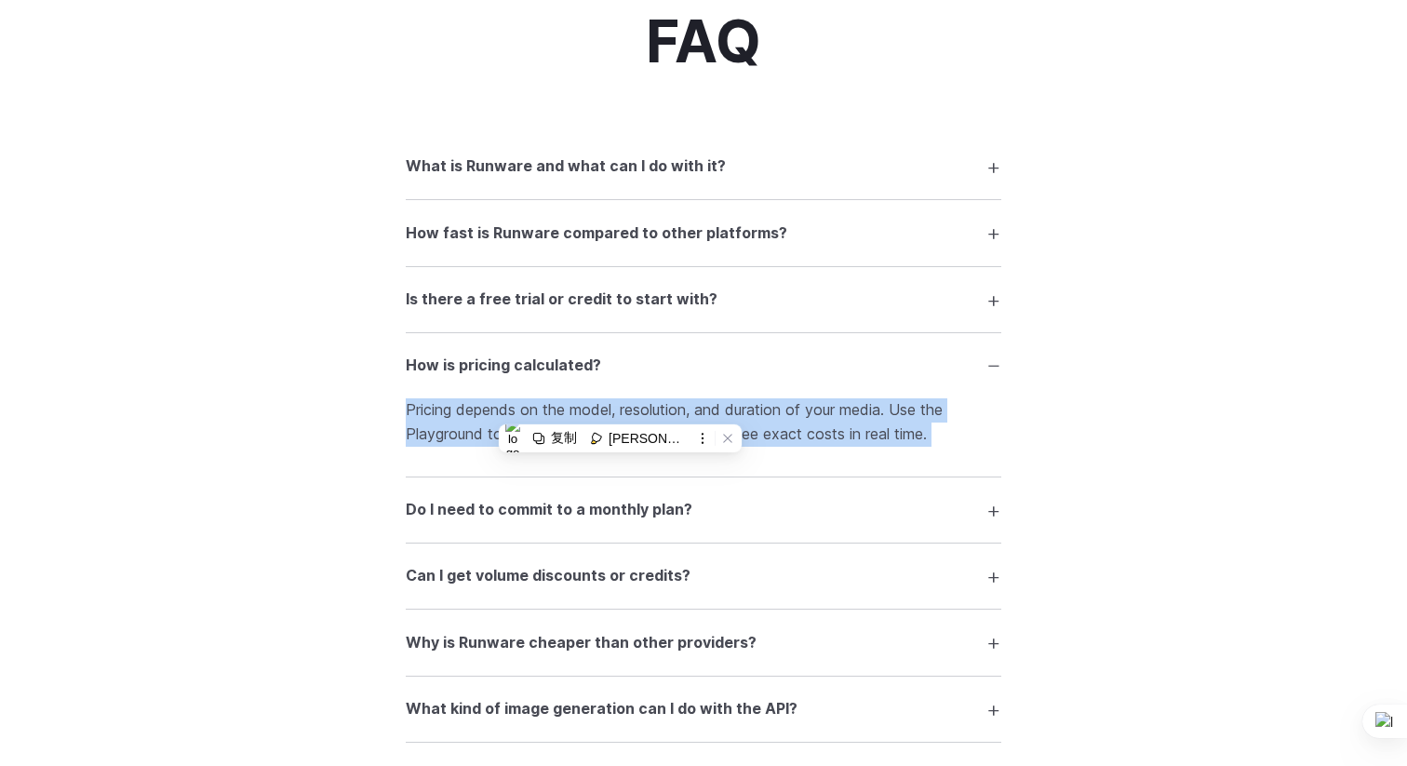
click at [596, 409] on p "Pricing depends on the model, resolution, and duration of your media. Use the P…" at bounding box center [704, 421] width 596 height 47
click at [610, 433] on span "button" at bounding box center [610, 433] width 0 height 0
click at [581, 441] on p "Pricing depends on the model, resolution, and duration of your media. Use the P…" at bounding box center [704, 421] width 596 height 47
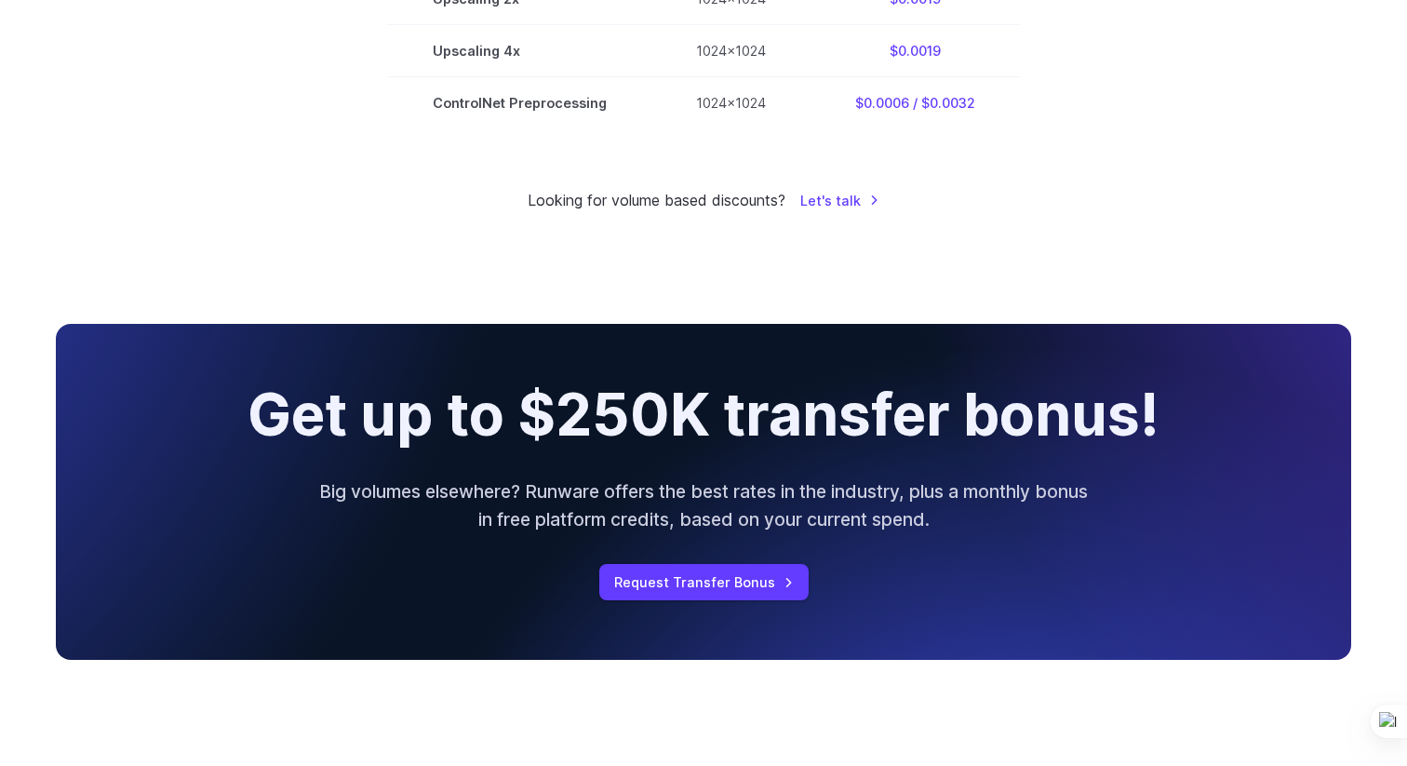
scroll to position [751, 0]
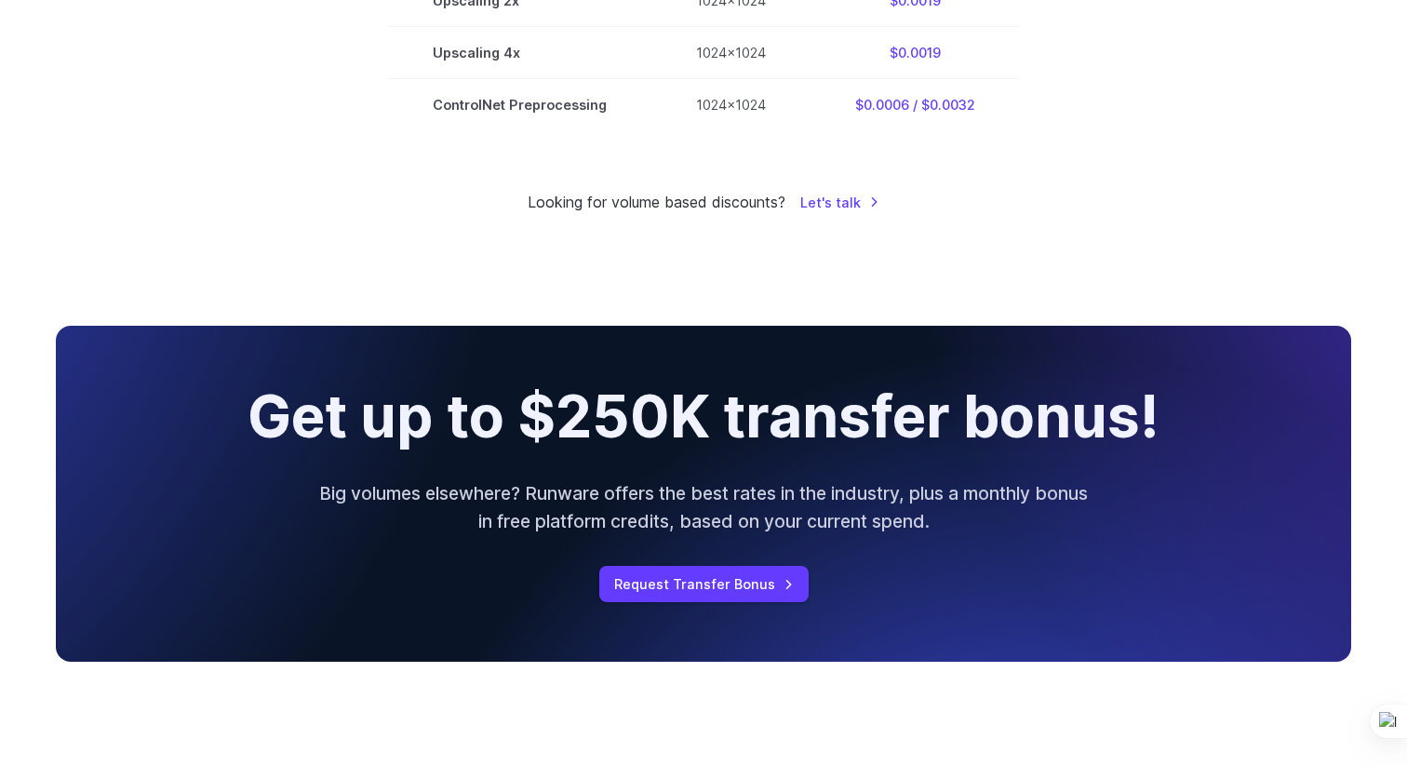
click at [536, 529] on p "Big volumes elsewhere? Runware offers the best rates in the industry, plus a mo…" at bounding box center [703, 507] width 774 height 57
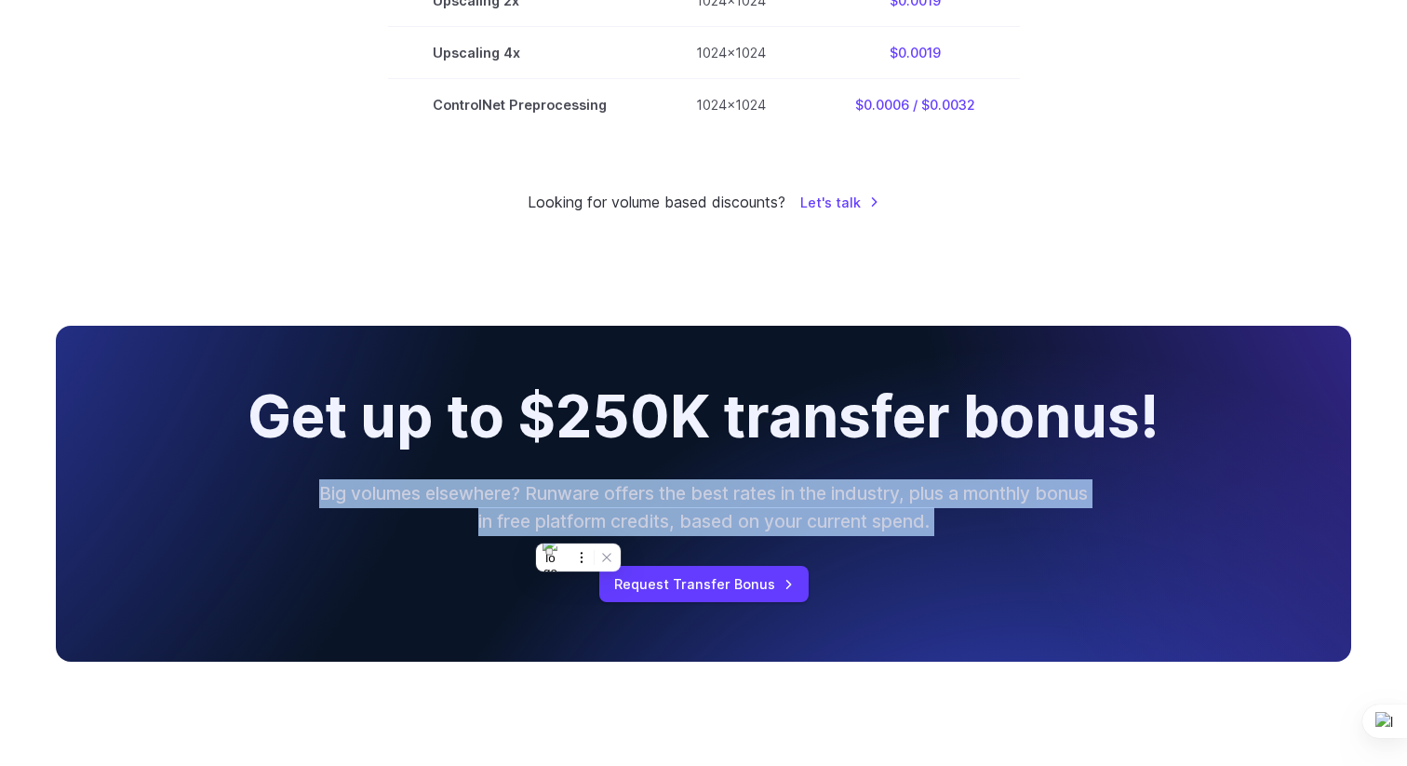
click at [536, 529] on p "Big volumes elsewhere? Runware offers the best rates in the industry, plus a mo…" at bounding box center [703, 507] width 774 height 57
click at [549, 552] on span "button" at bounding box center [549, 552] width 0 height 0
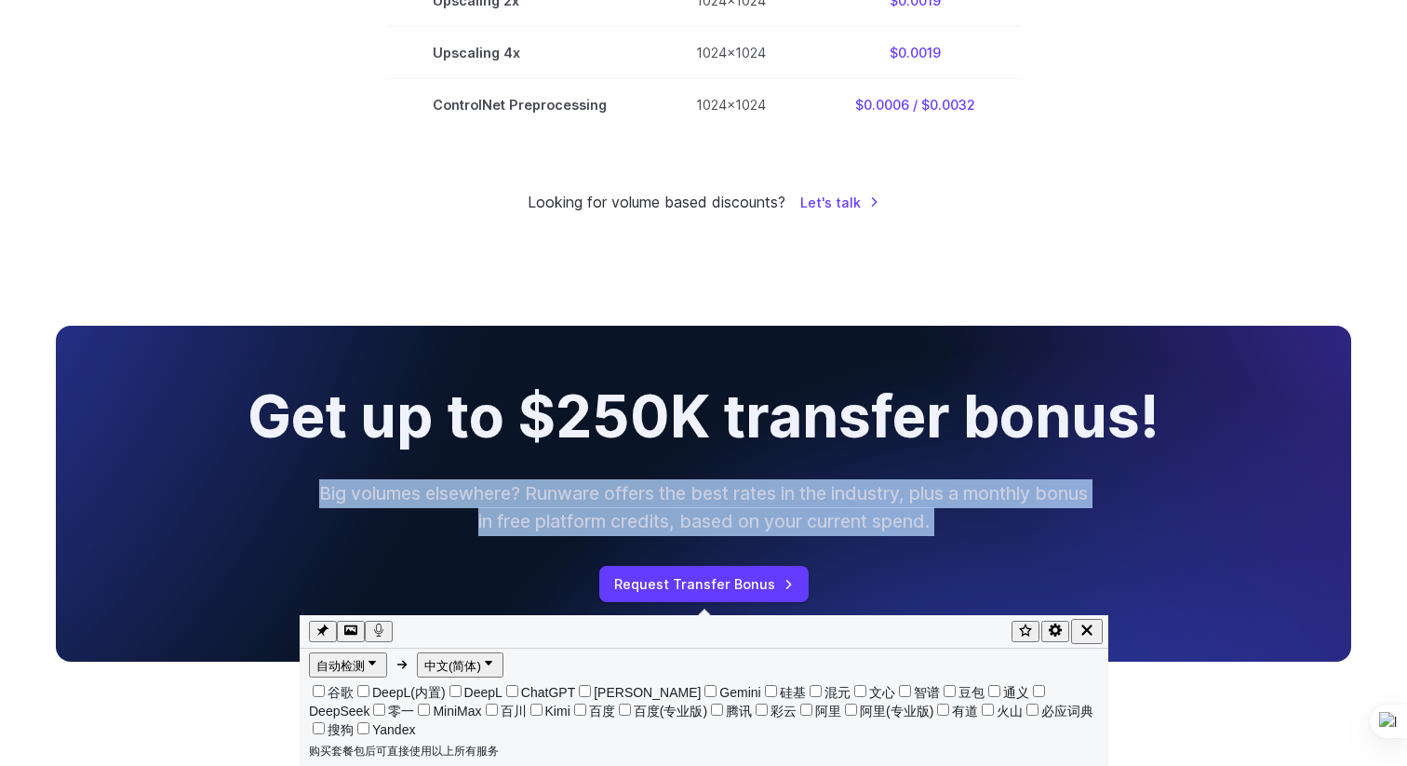
scroll to position [63, 0]
click at [557, 523] on p "Big volumes elsewhere? Runware offers the best rates in the industry, plus a mo…" at bounding box center [703, 507] width 774 height 57
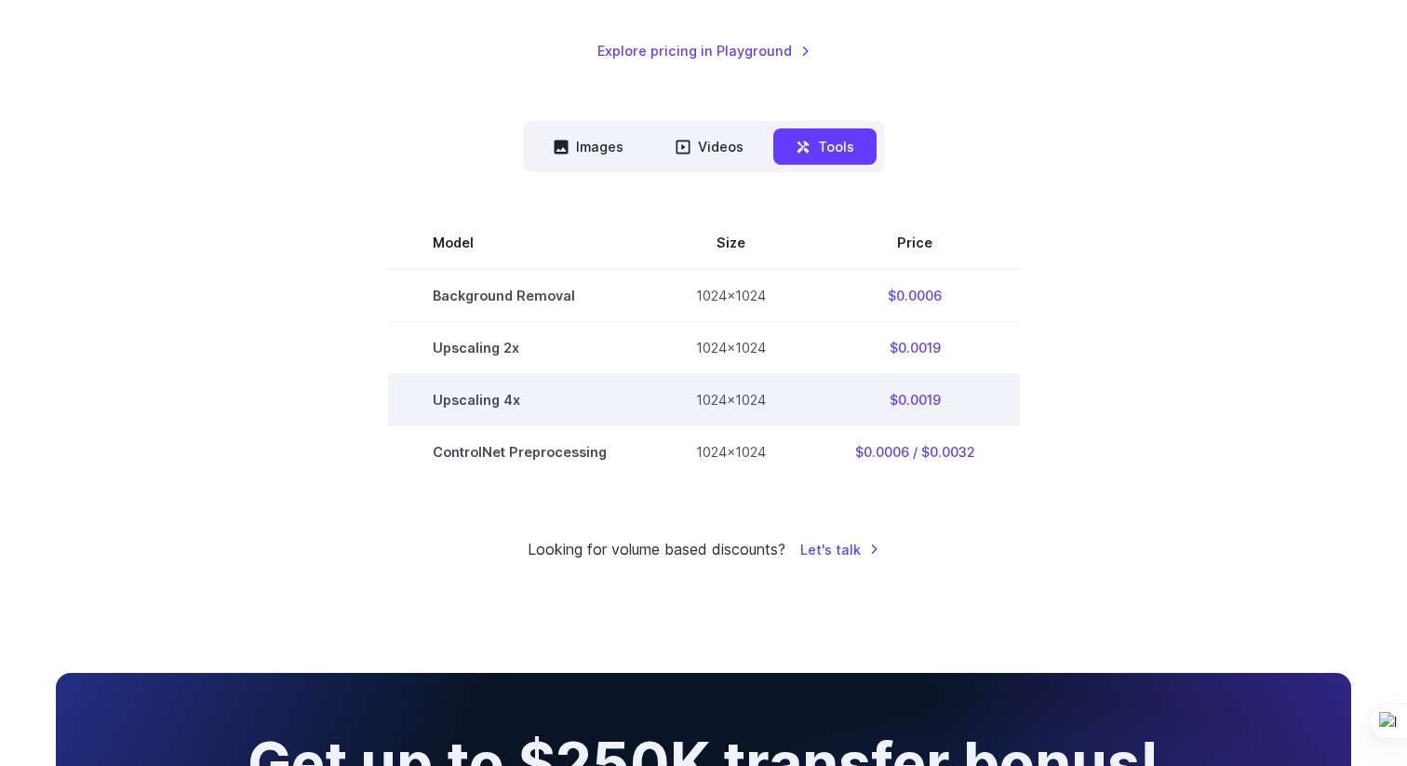
scroll to position [418, 0]
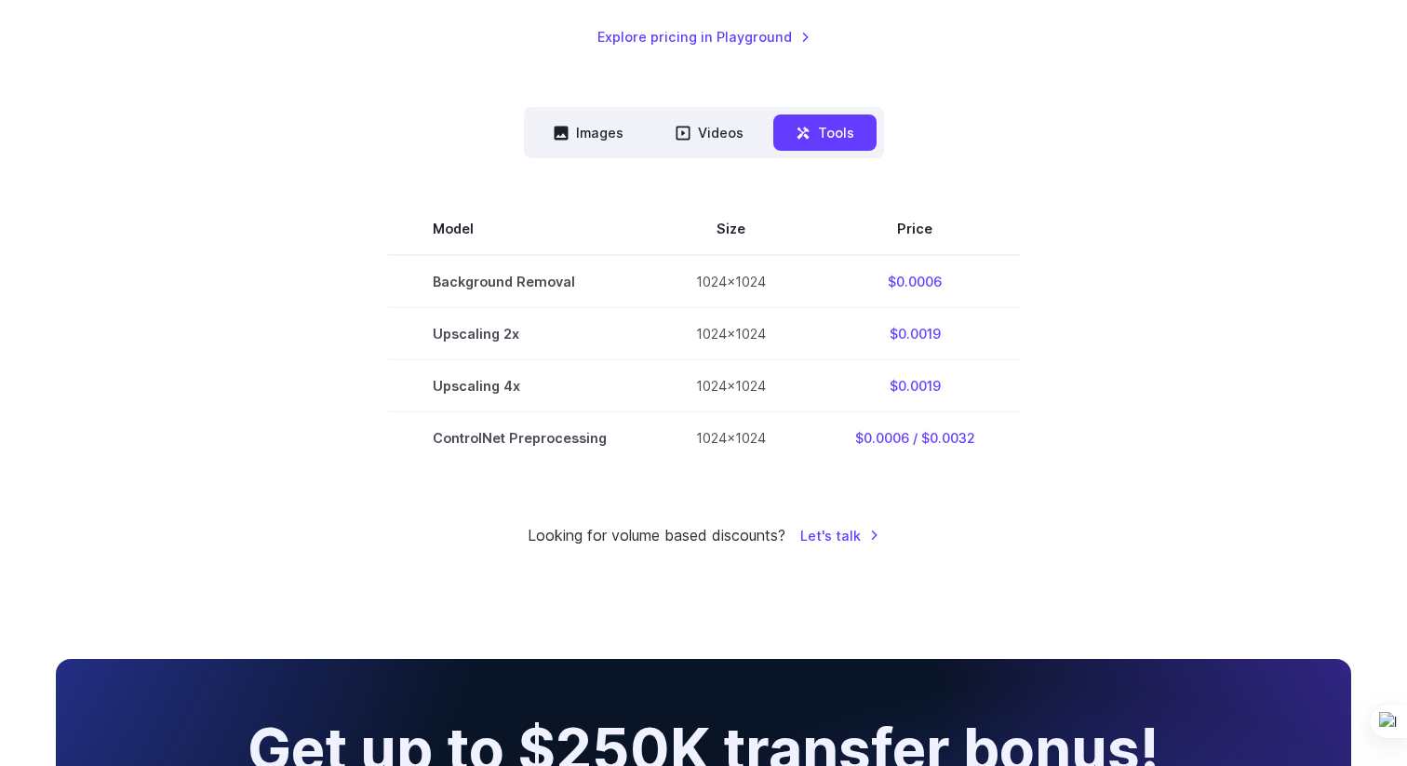
click at [552, 535] on small "Looking for volume based discounts?" at bounding box center [657, 536] width 258 height 24
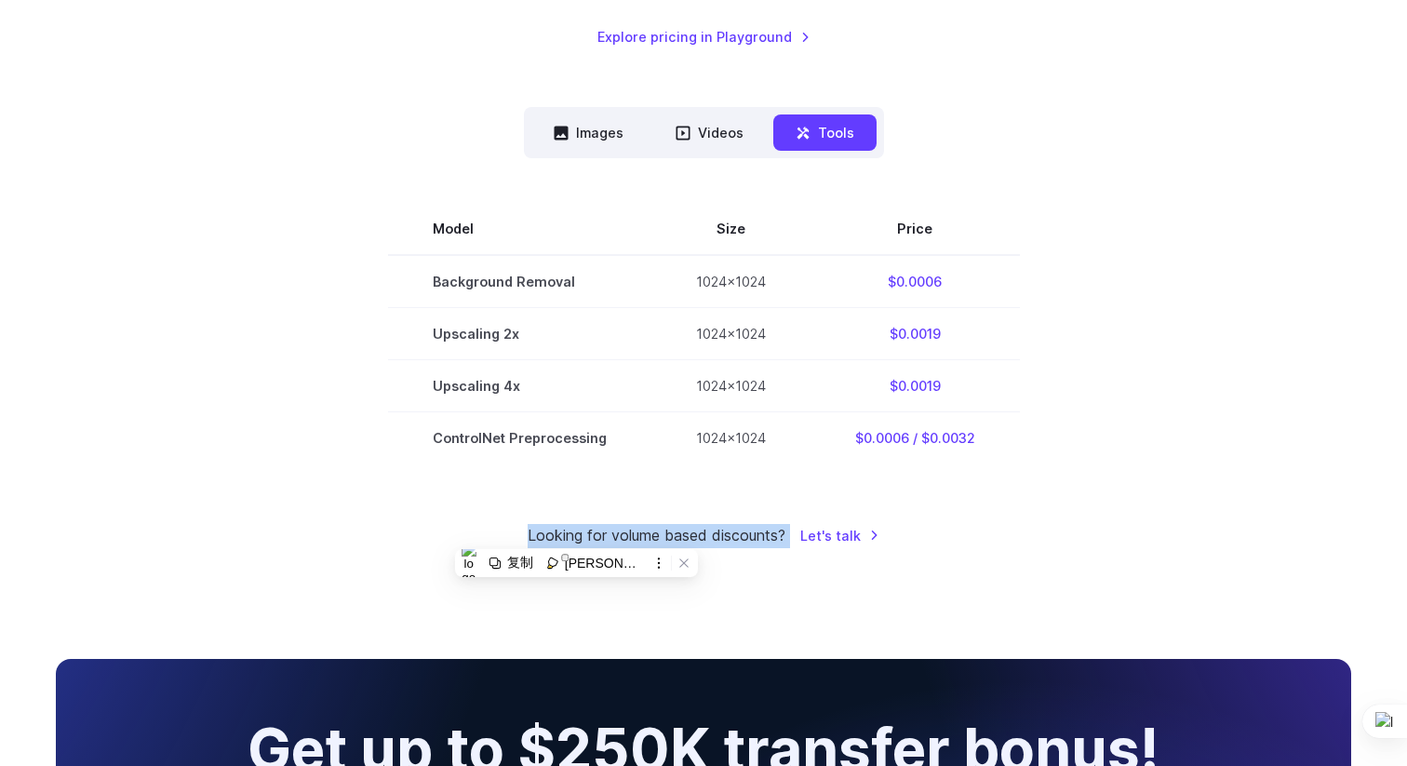
click at [565, 557] on span "button" at bounding box center [565, 557] width 0 height 0
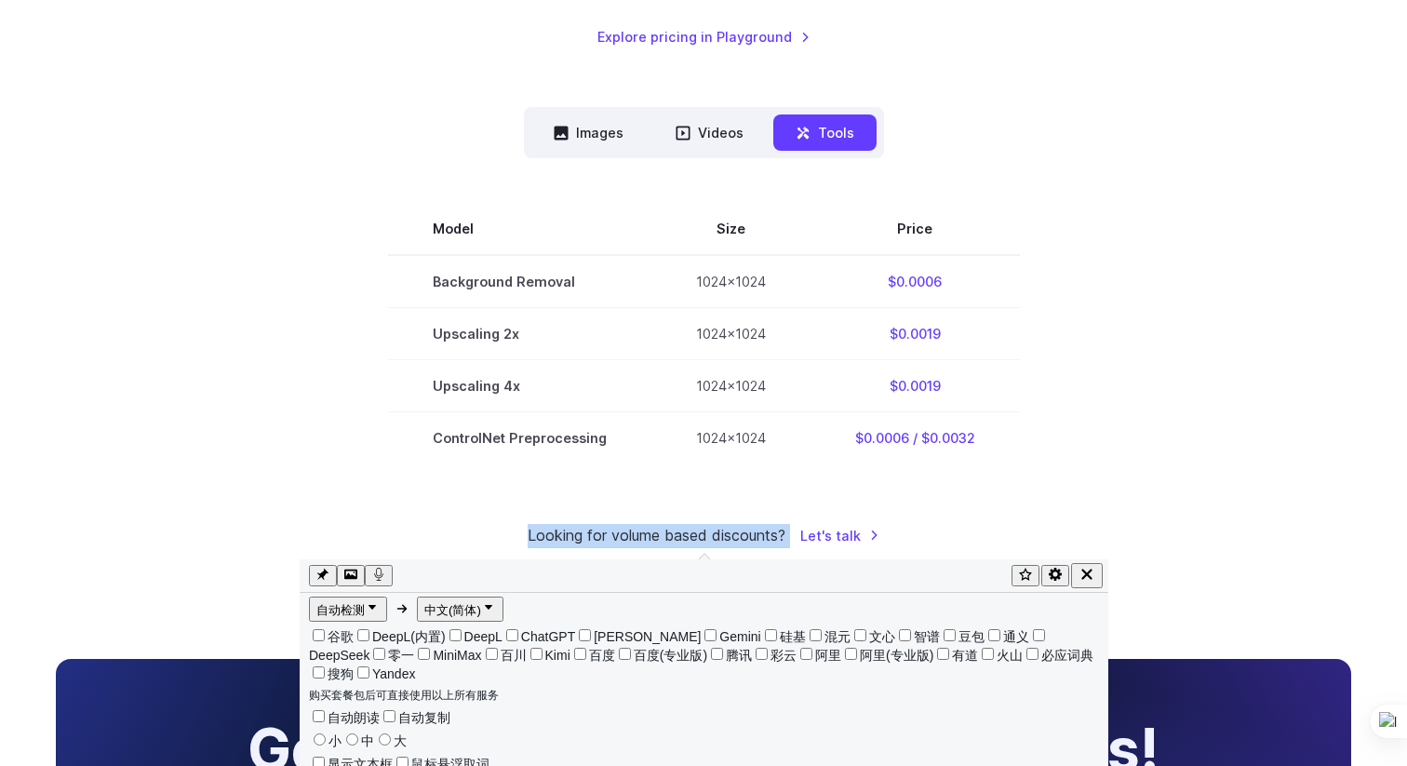
scroll to position [75, 0]
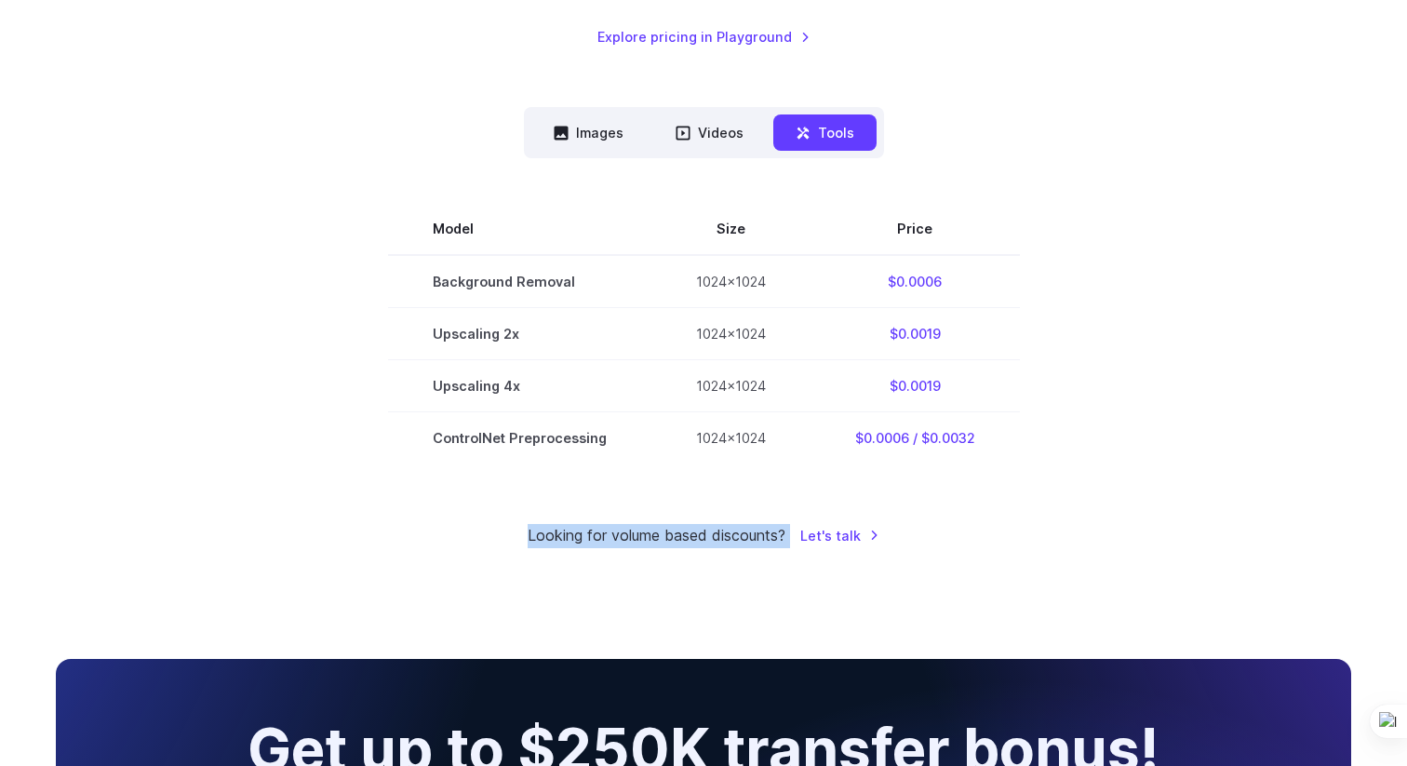
click at [577, 535] on small "Looking for volume based discounts?" at bounding box center [657, 536] width 258 height 24
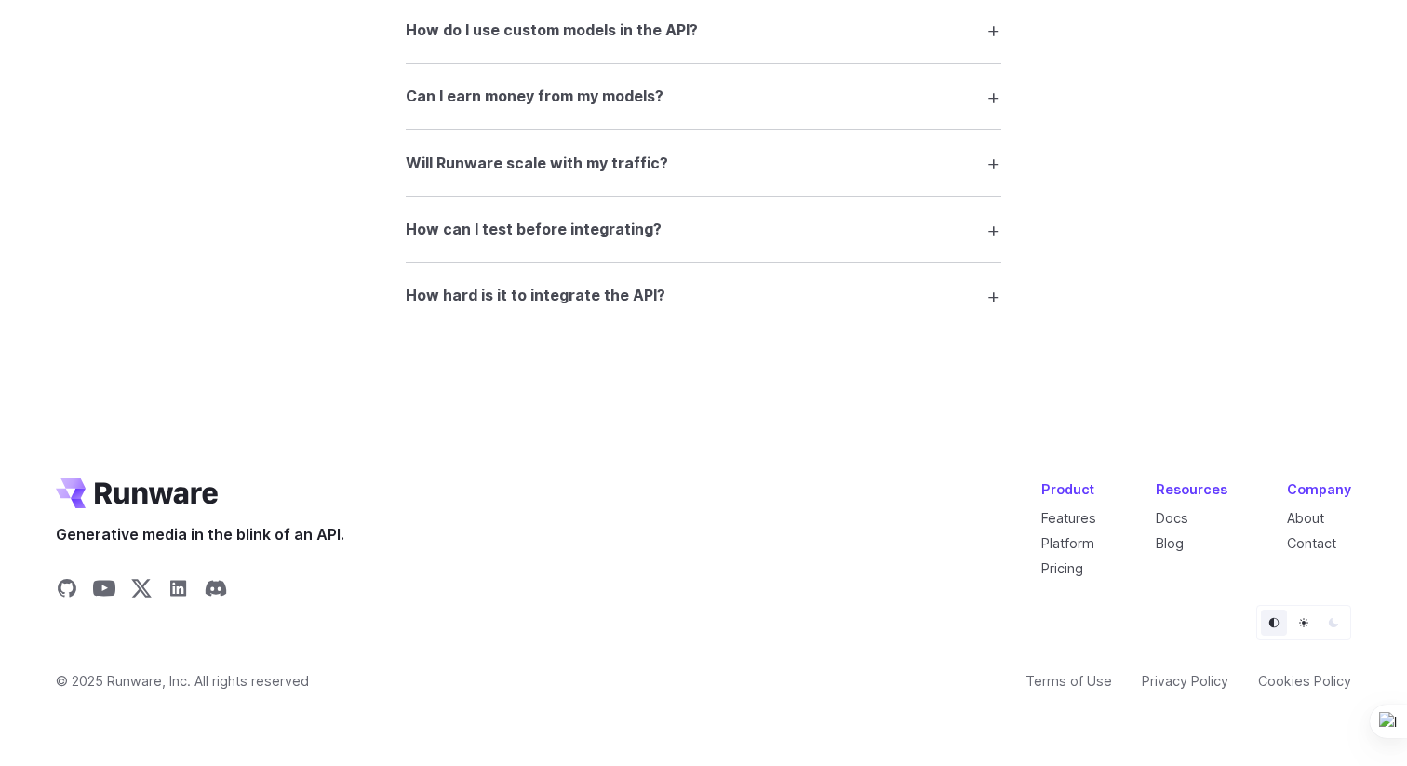
scroll to position [2771, 0]
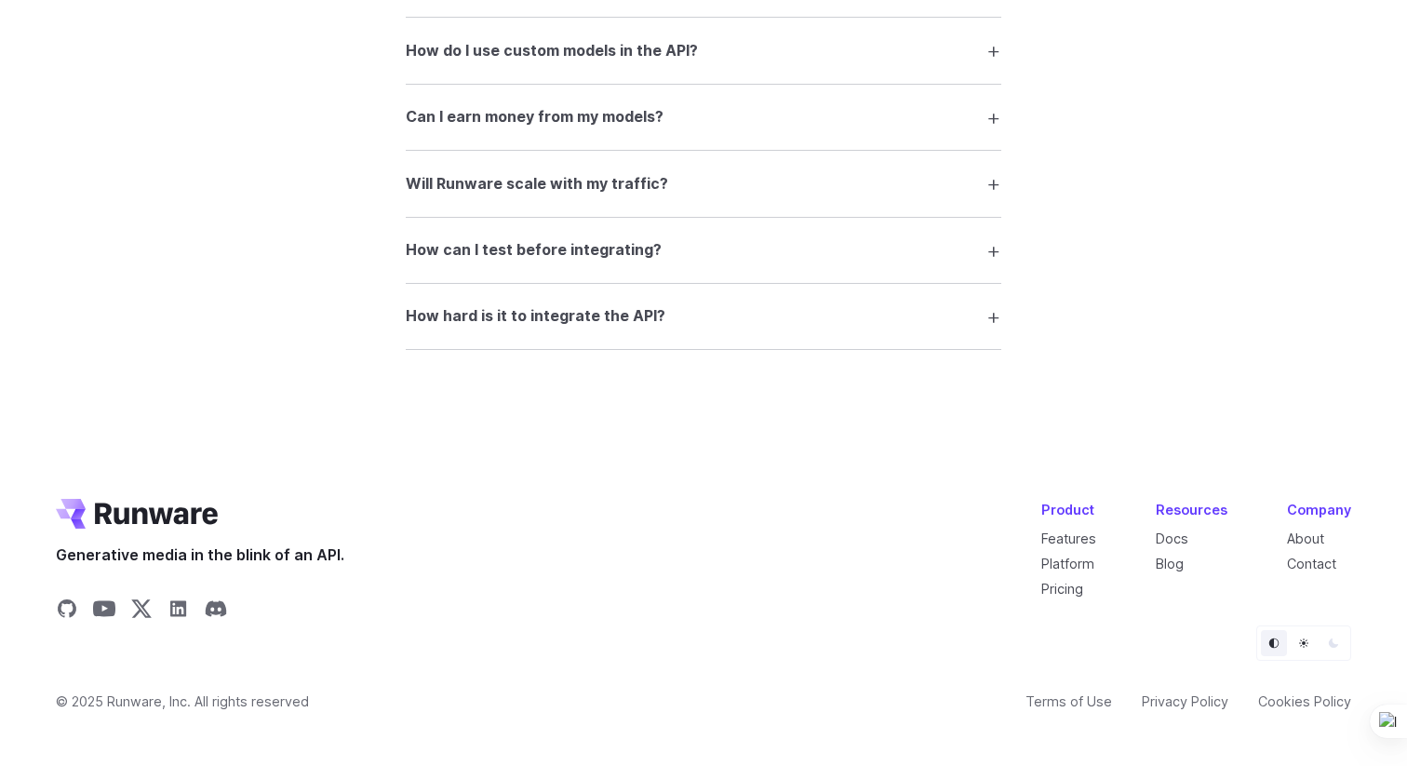
click at [268, 568] on span "Generative media in the blink of an API." at bounding box center [200, 556] width 289 height 24
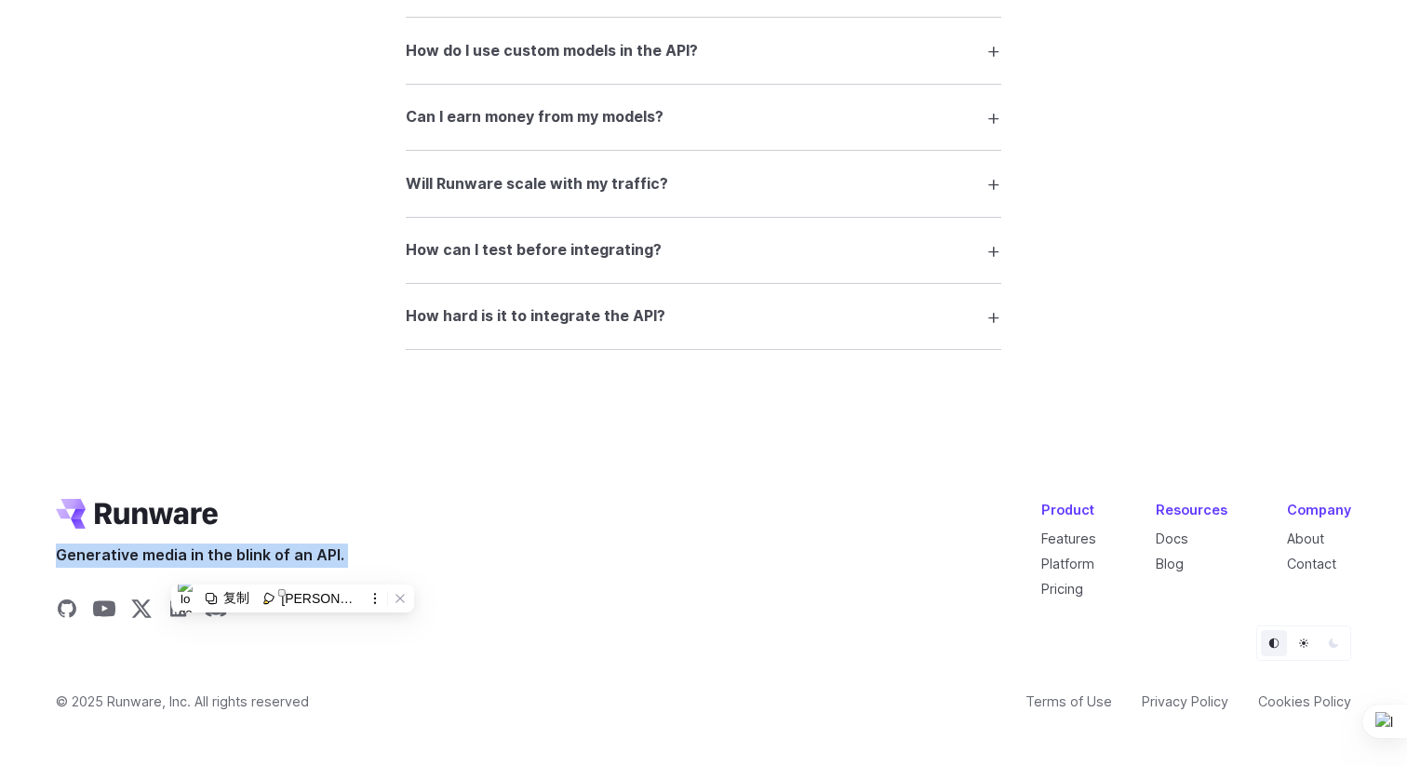
click at [268, 568] on span "Generative media in the blink of an API." at bounding box center [200, 556] width 289 height 24
click at [282, 593] on span "button" at bounding box center [282, 593] width 0 height 0
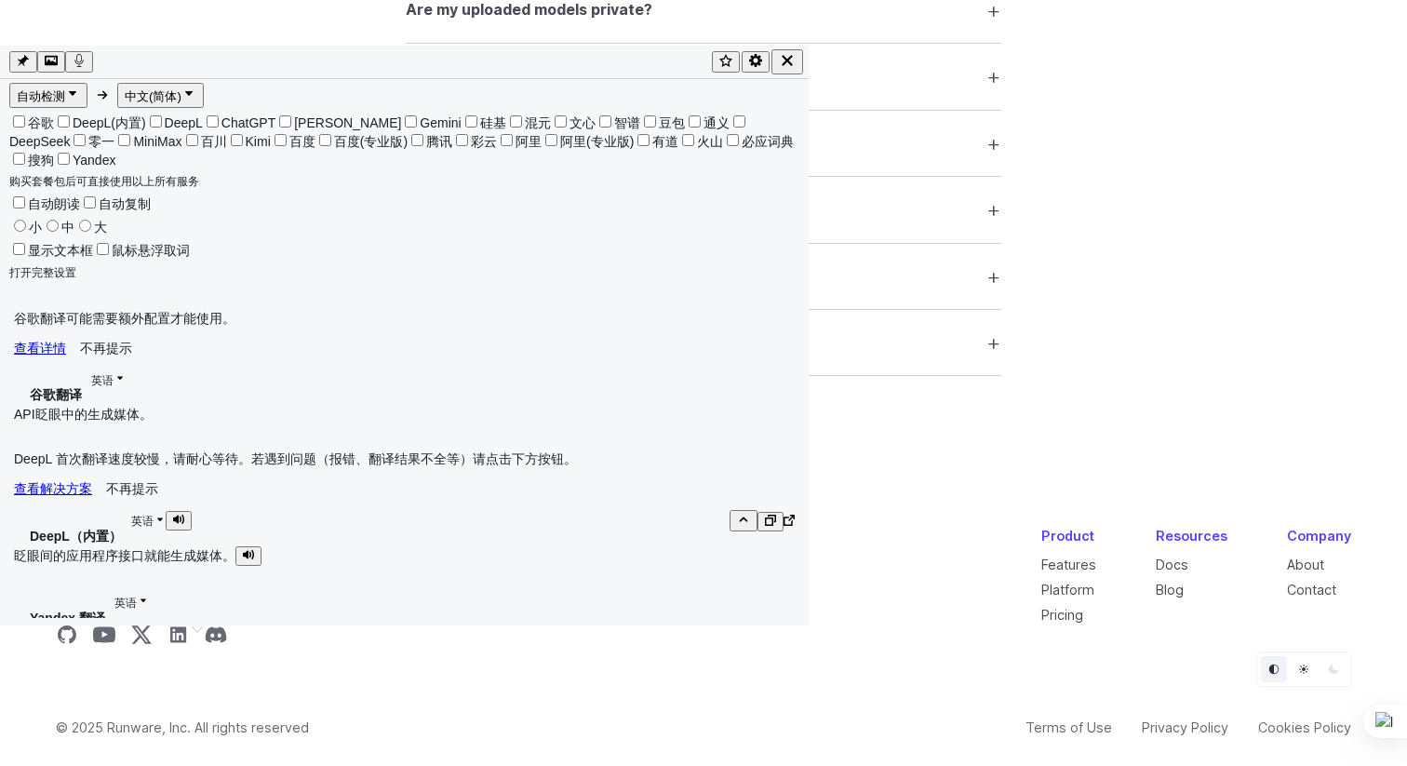
scroll to position [2759, 0]
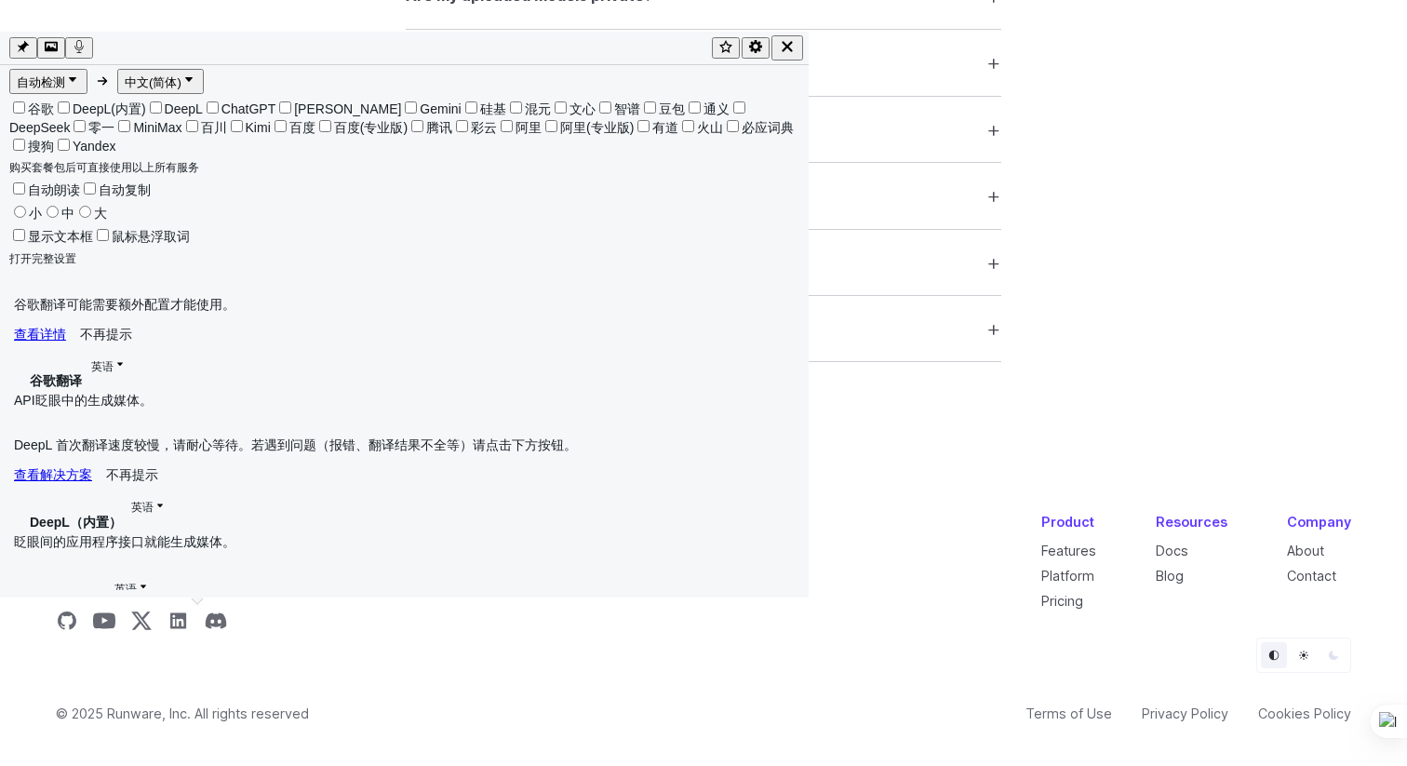
click at [375, 611] on div "Generative media in the blink of an API. Product Features Platform Pricing Reso…" at bounding box center [704, 574] width 1296 height 127
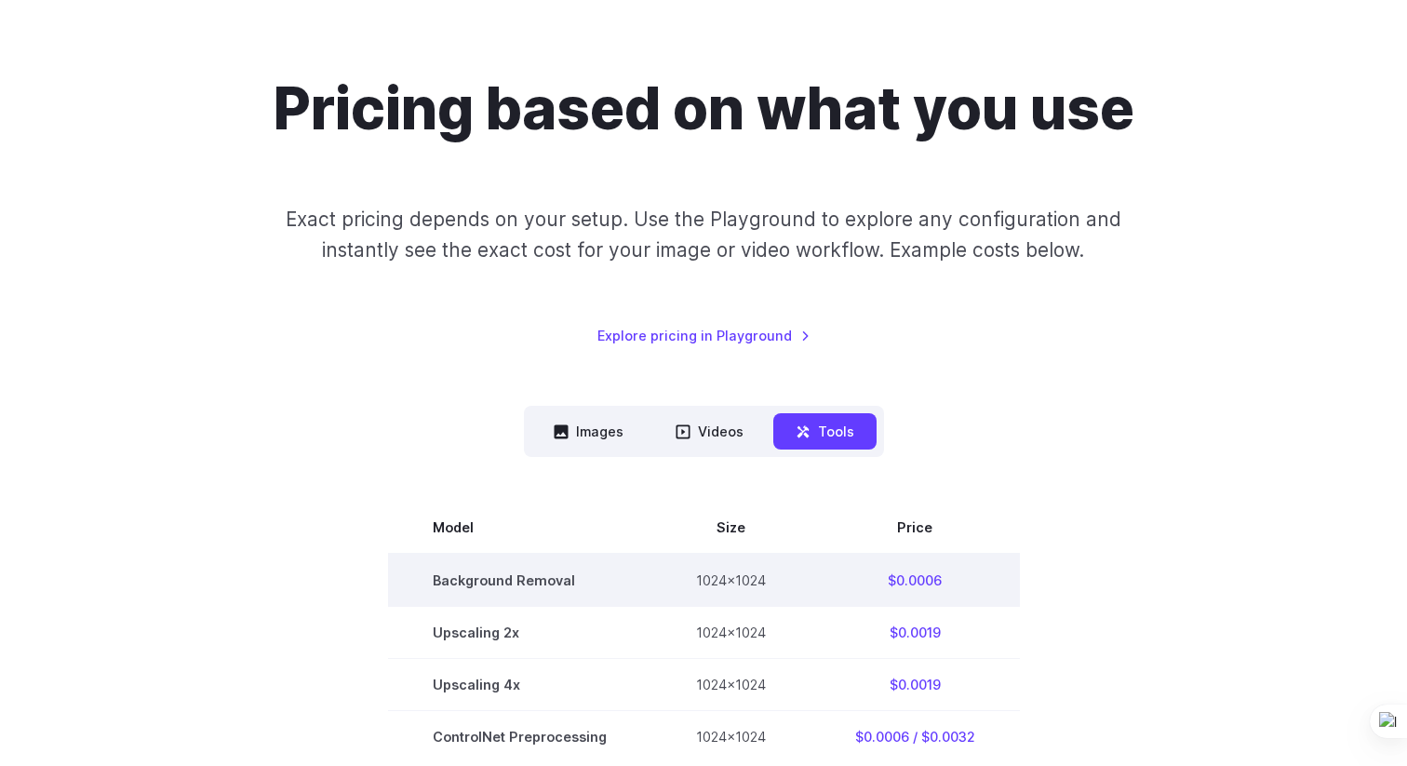
scroll to position [105, 0]
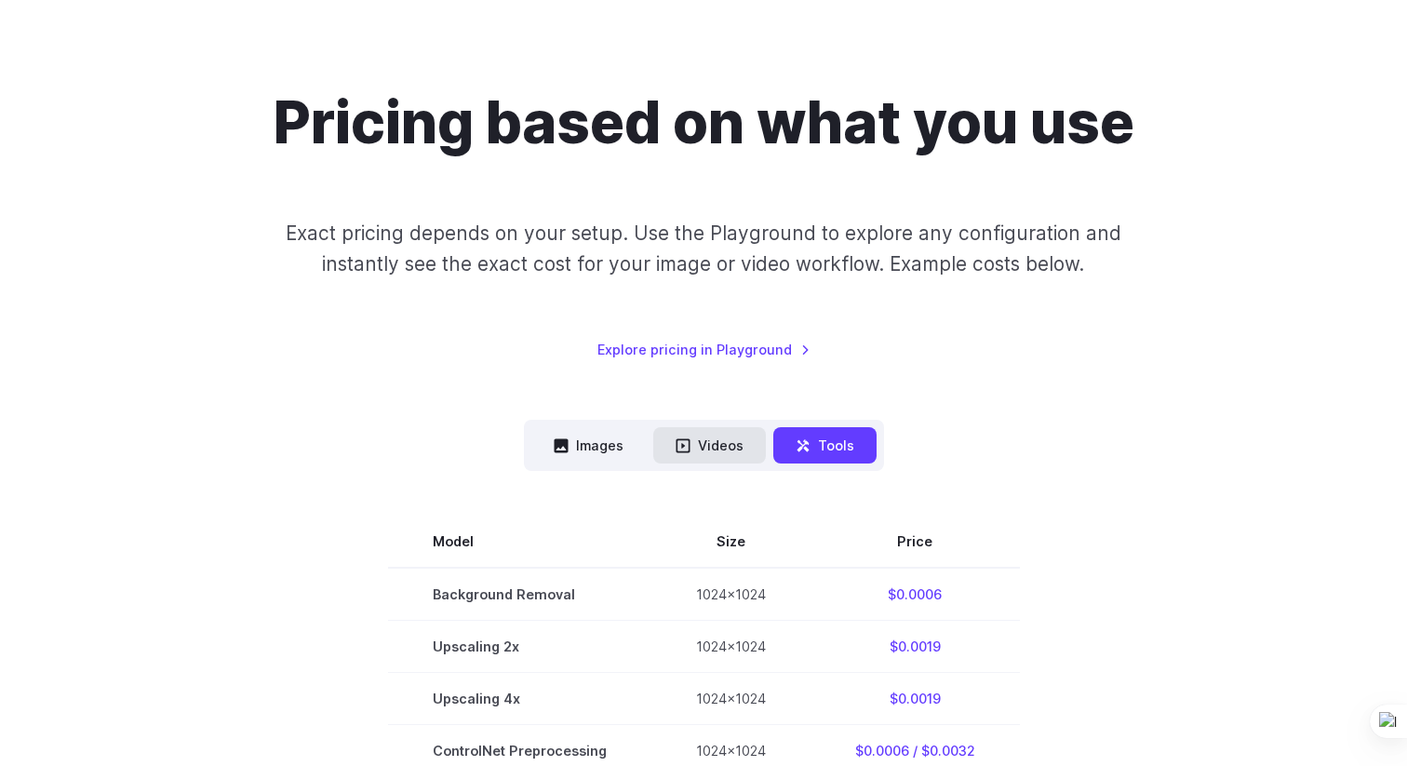
click at [719, 441] on button "Videos" at bounding box center [709, 445] width 113 height 36
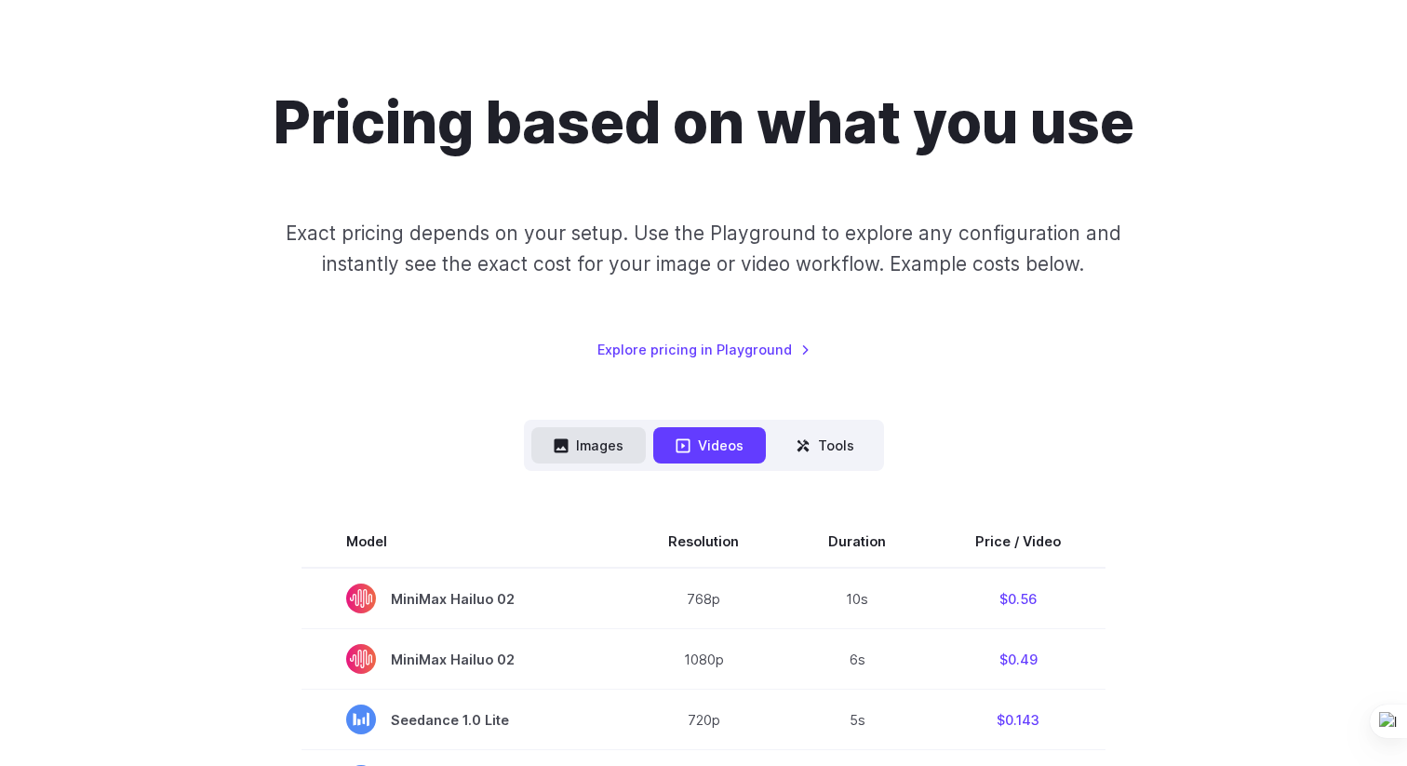
click at [597, 440] on button "Images" at bounding box center [588, 445] width 114 height 36
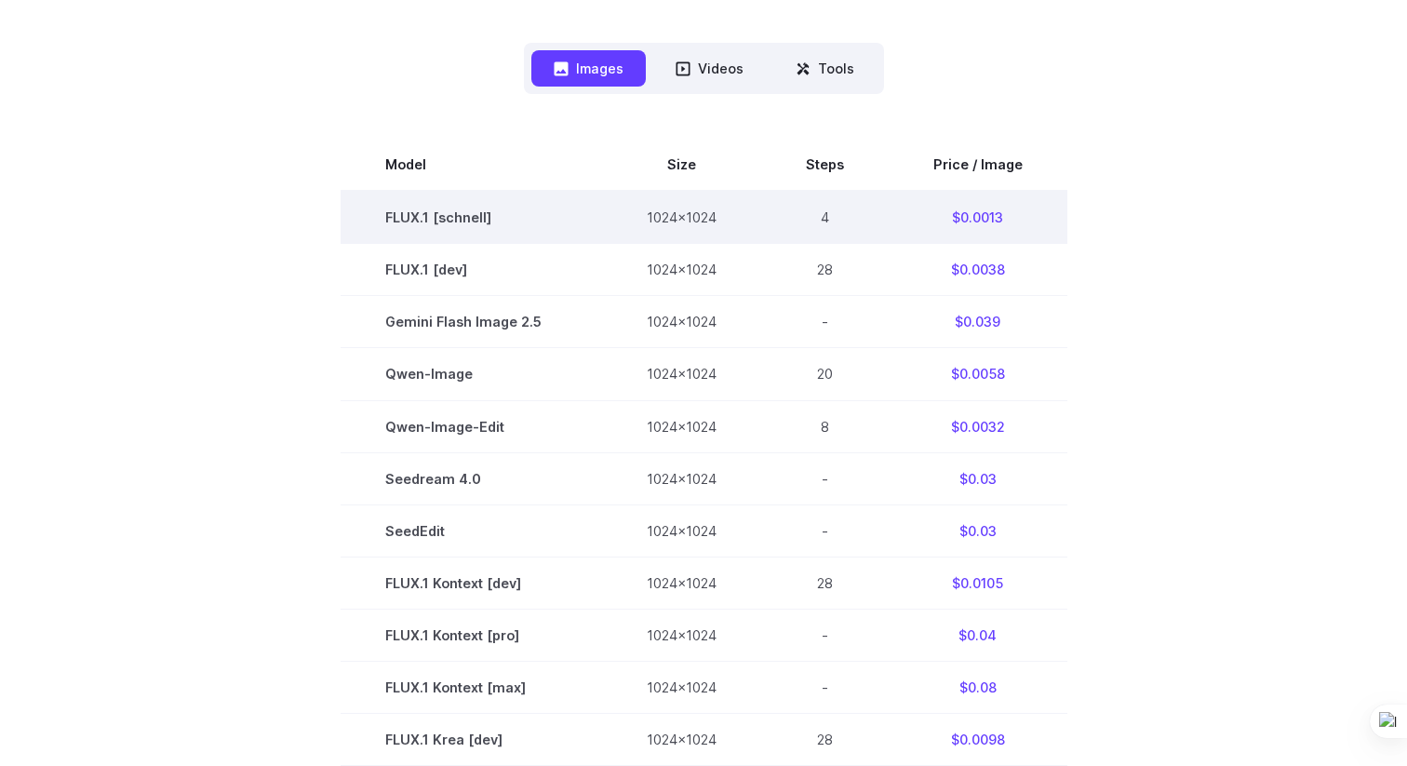
scroll to position [480, 0]
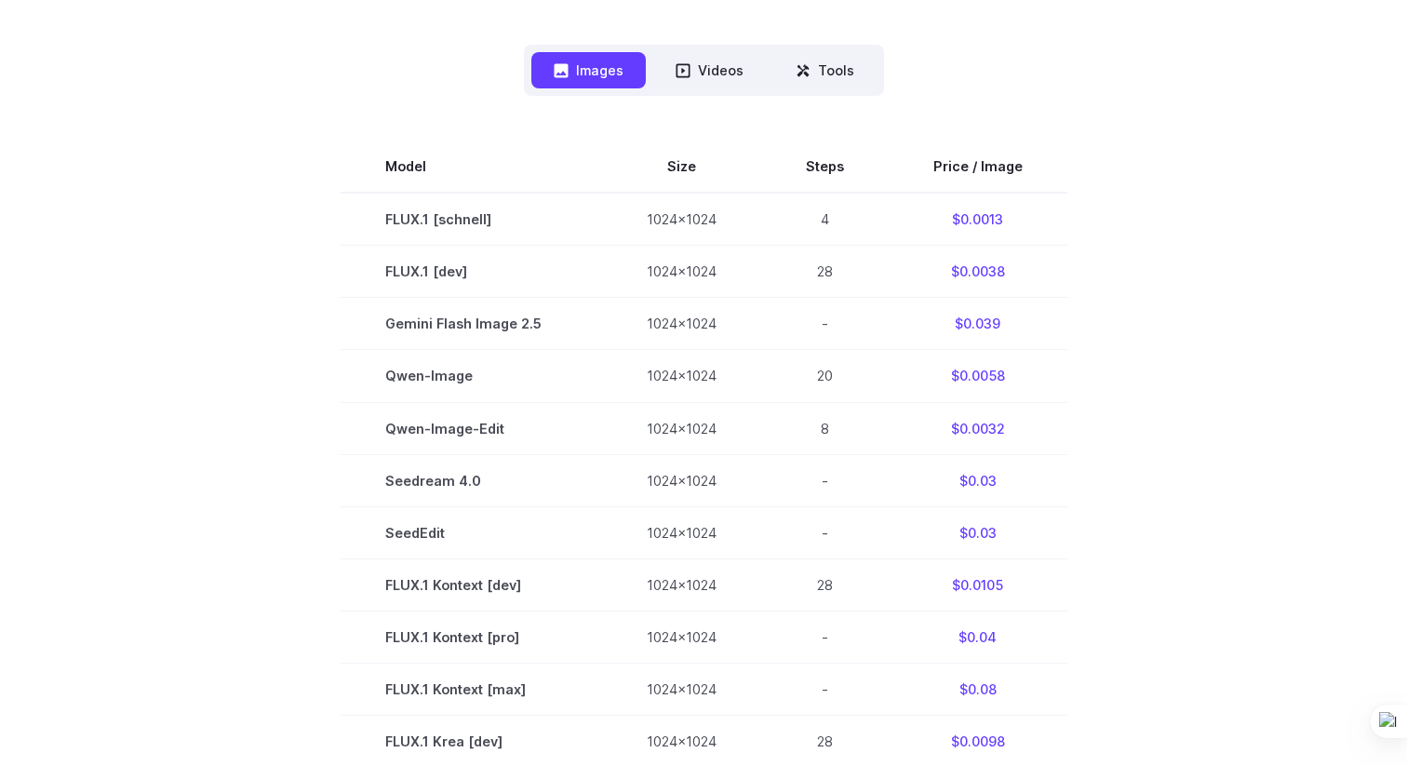
click at [1131, 170] on section "Model Size Steps Price / Image FLUX.1 [schnell] 1024x1024 4 $0.0013 FLUX.1 [dev…" at bounding box center [704, 688] width 1296 height 1095
